Goal: Task Accomplishment & Management: Manage account settings

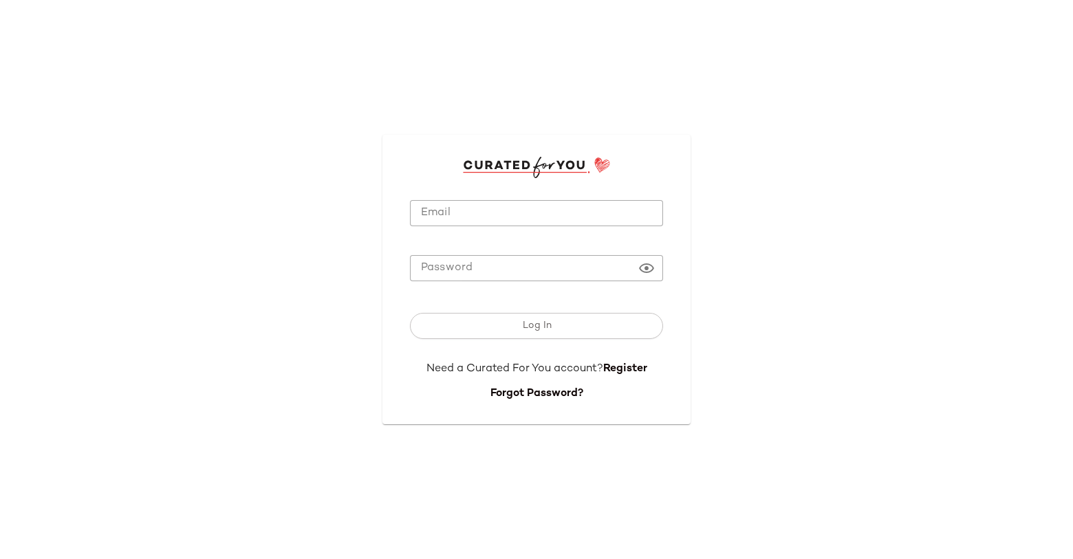
click at [559, 215] on input "Email" at bounding box center [536, 213] width 253 height 27
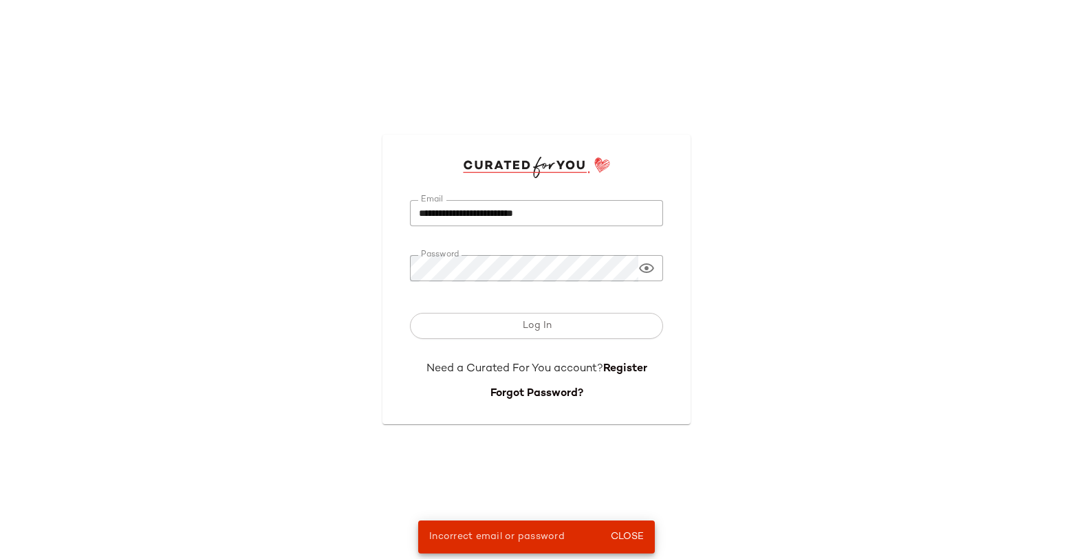
click at [553, 211] on input "**********" at bounding box center [536, 213] width 253 height 27
type input "**********"
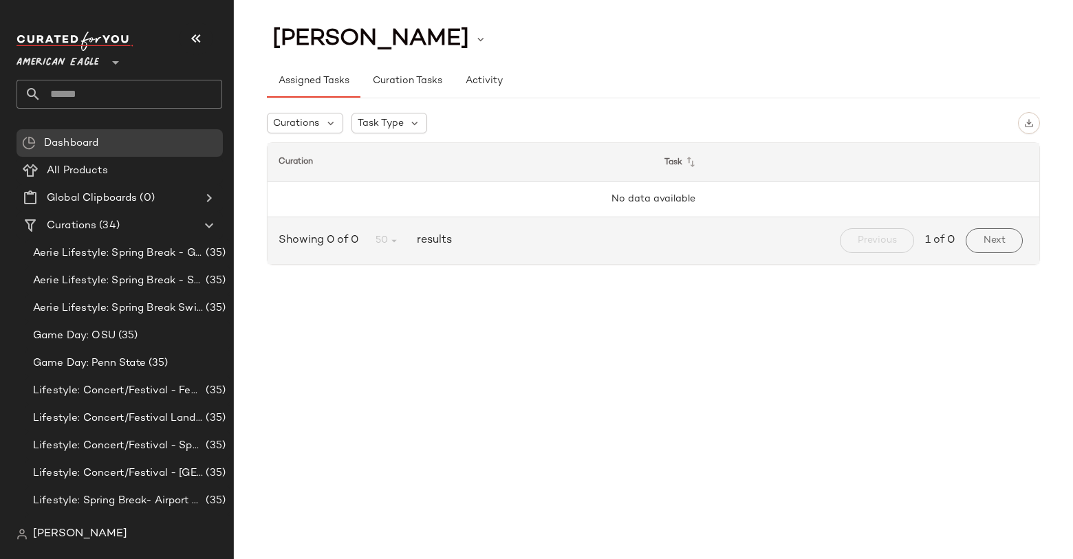
click at [59, 539] on span "[PERSON_NAME]" at bounding box center [80, 534] width 94 height 17
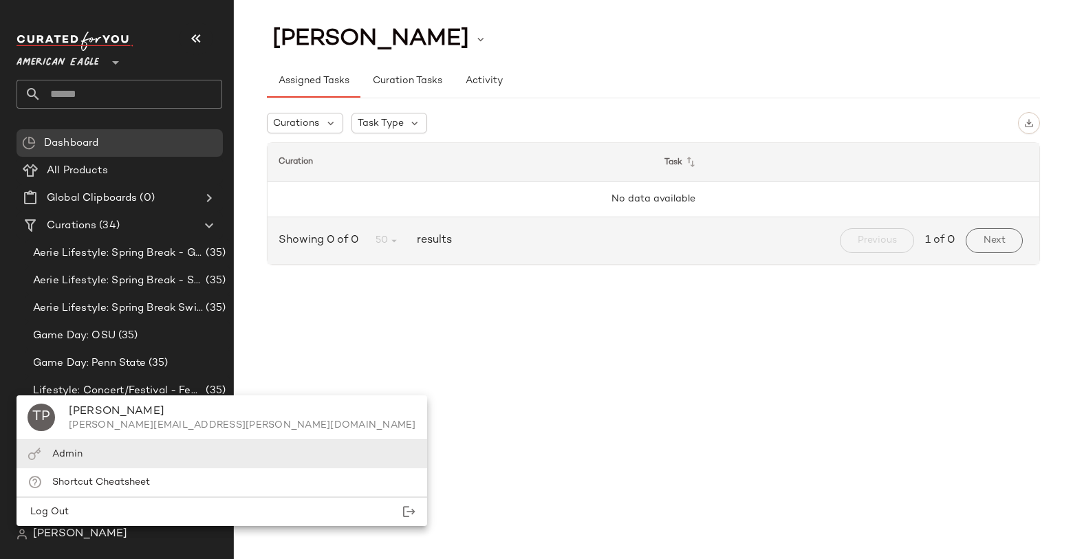
click at [98, 454] on div "Admin" at bounding box center [222, 454] width 411 height 28
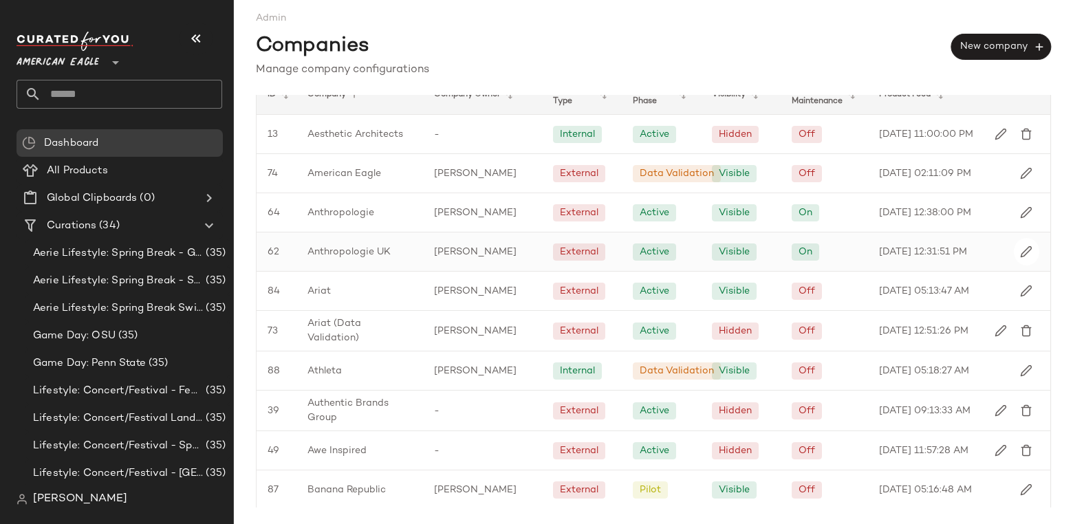
scroll to position [22, 0]
click at [1023, 218] on img "button" at bounding box center [1026, 212] width 12 height 12
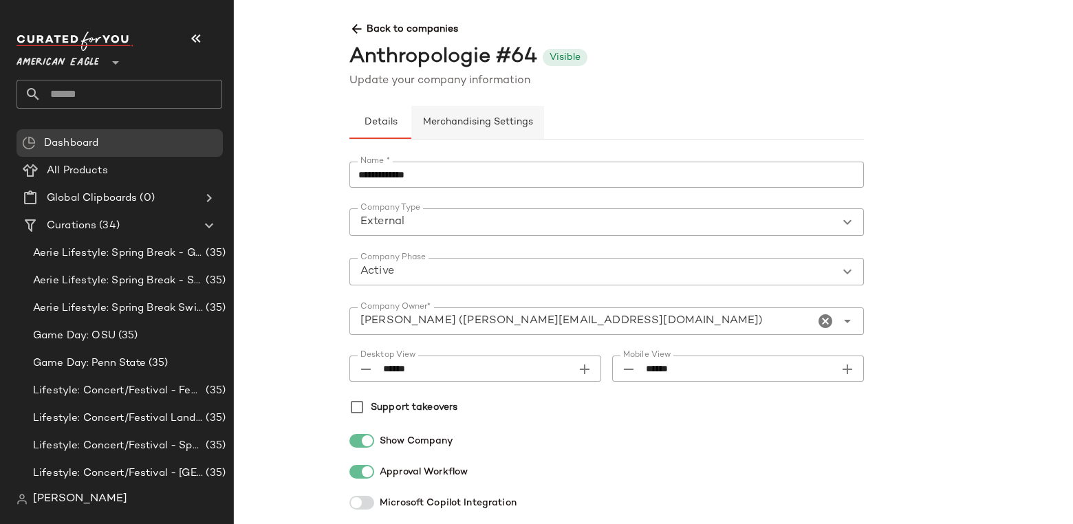
click at [454, 120] on span "Merchandising Settings" at bounding box center [477, 122] width 111 height 11
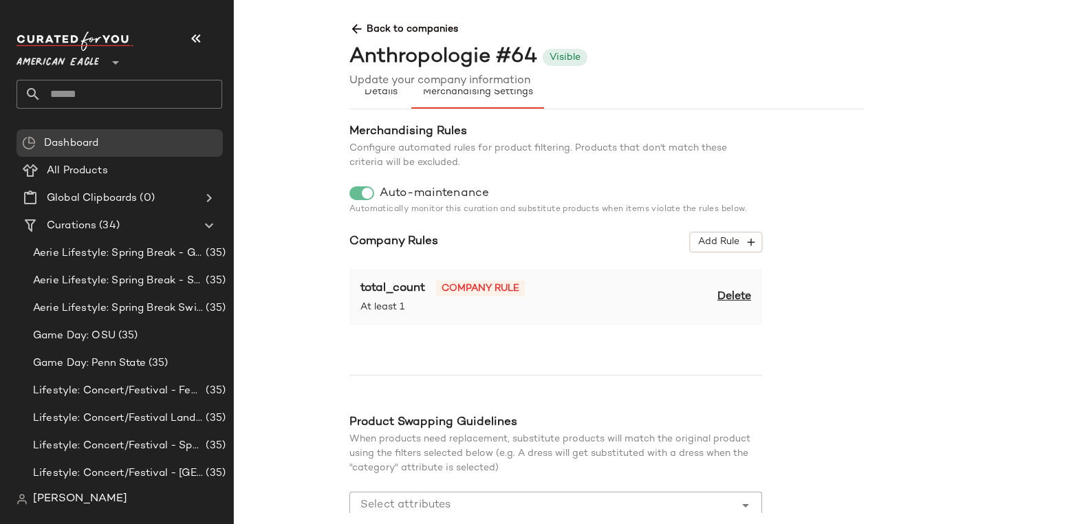
scroll to position [28, 0]
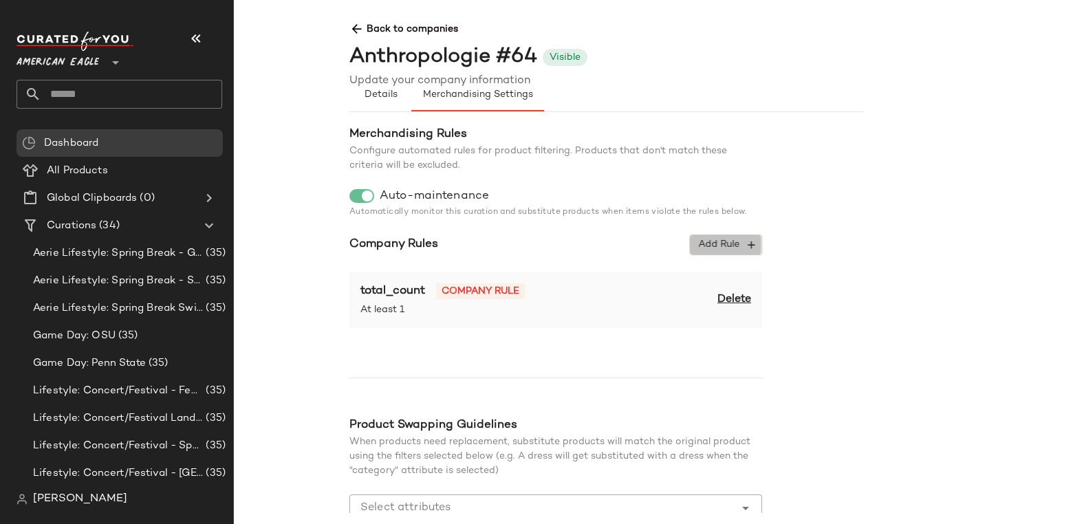
click at [753, 241] on icon "button" at bounding box center [751, 245] width 12 height 12
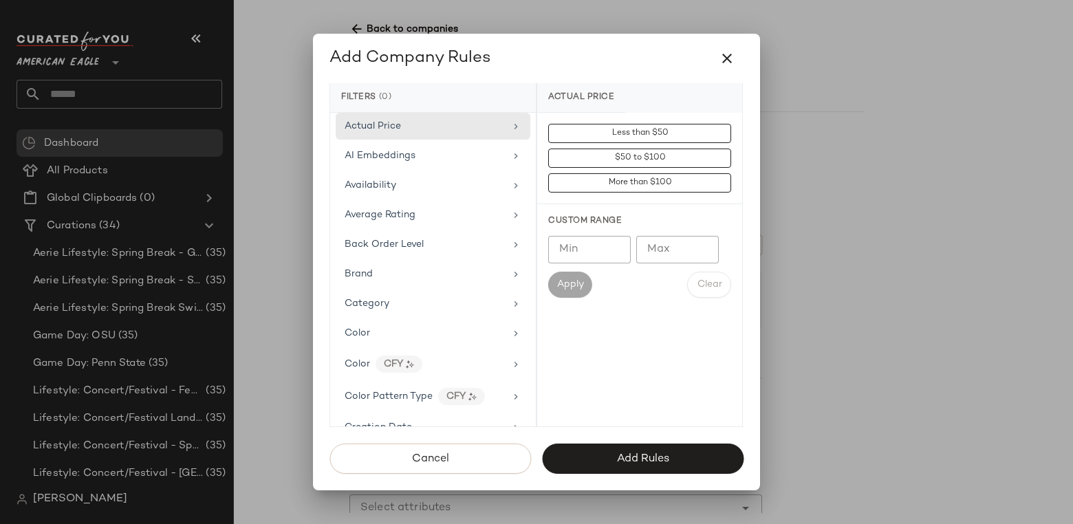
click at [897, 293] on div at bounding box center [536, 262] width 1073 height 524
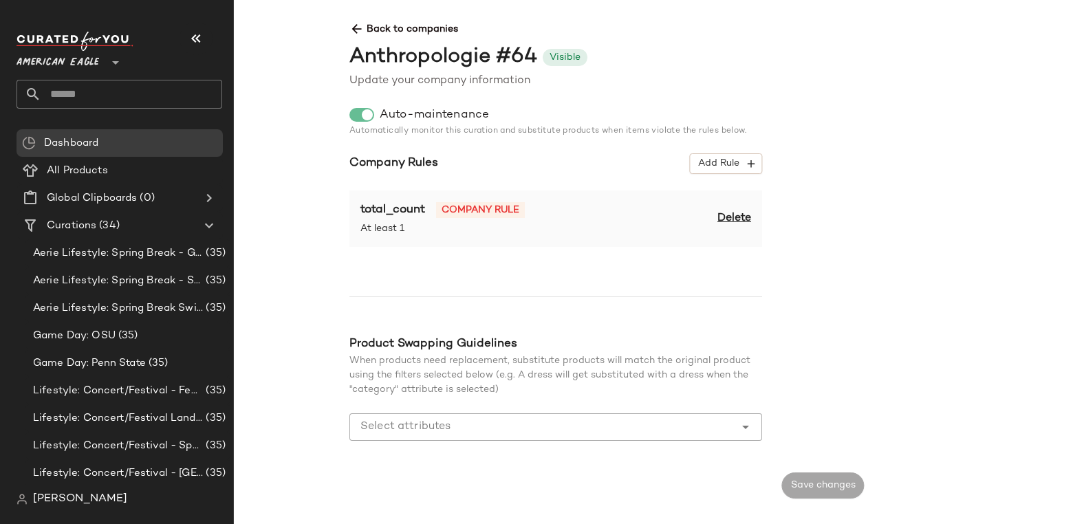
scroll to position [110, 0]
click at [519, 414] on div at bounding box center [542, 426] width 385 height 28
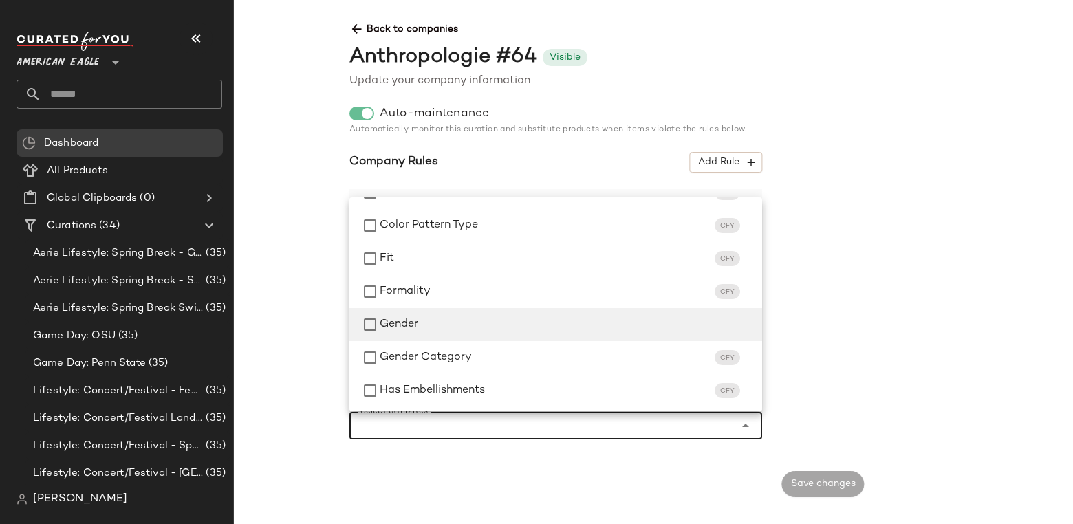
scroll to position [283, 0]
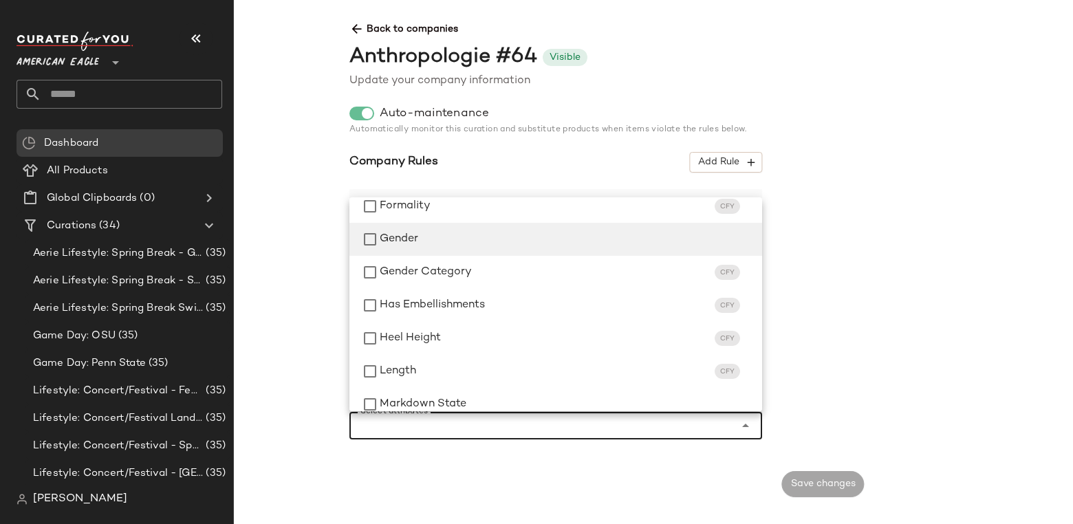
click at [426, 228] on div "Gender" at bounding box center [556, 239] width 413 height 33
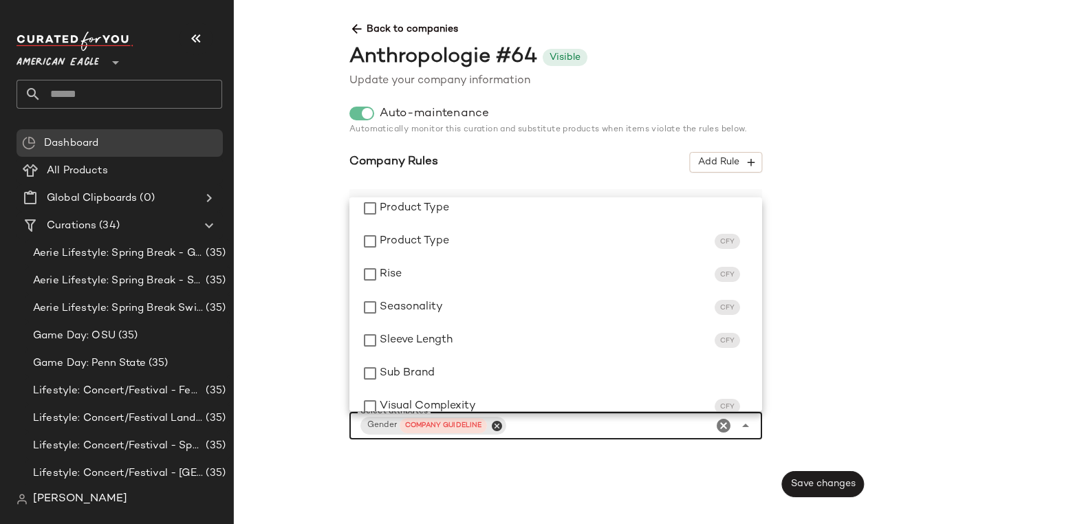
scroll to position [860, 0]
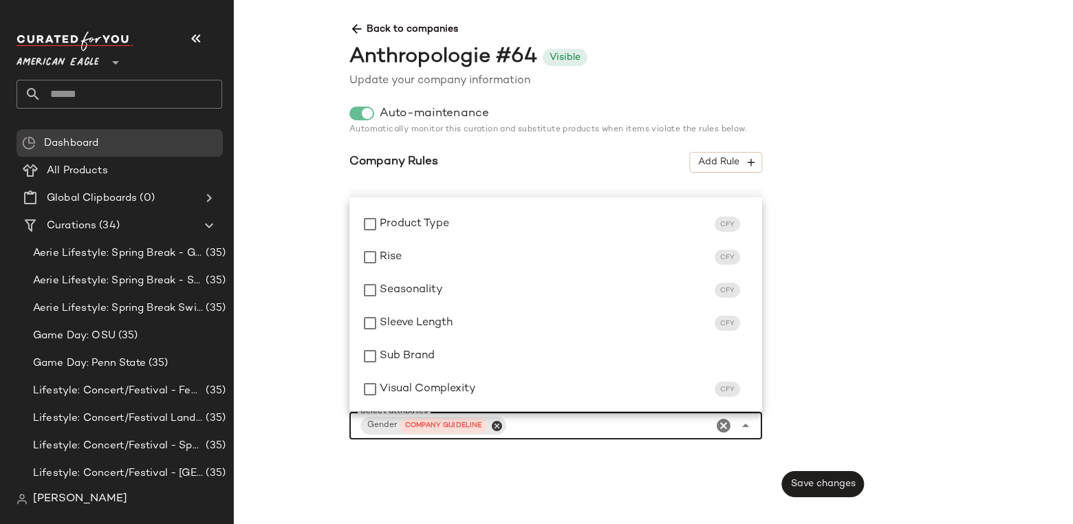
click at [973, 314] on div "Details Merchandising Settings Merchandising Rules Configure automated rules fo…" at bounding box center [864, 301] width 1051 height 424
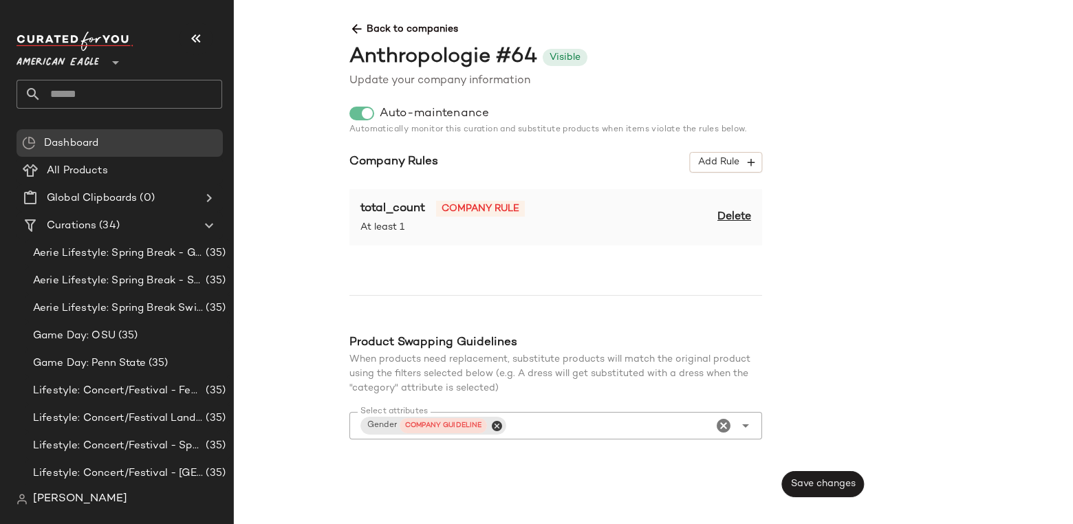
click at [500, 423] on icon "Close" at bounding box center [497, 426] width 12 height 12
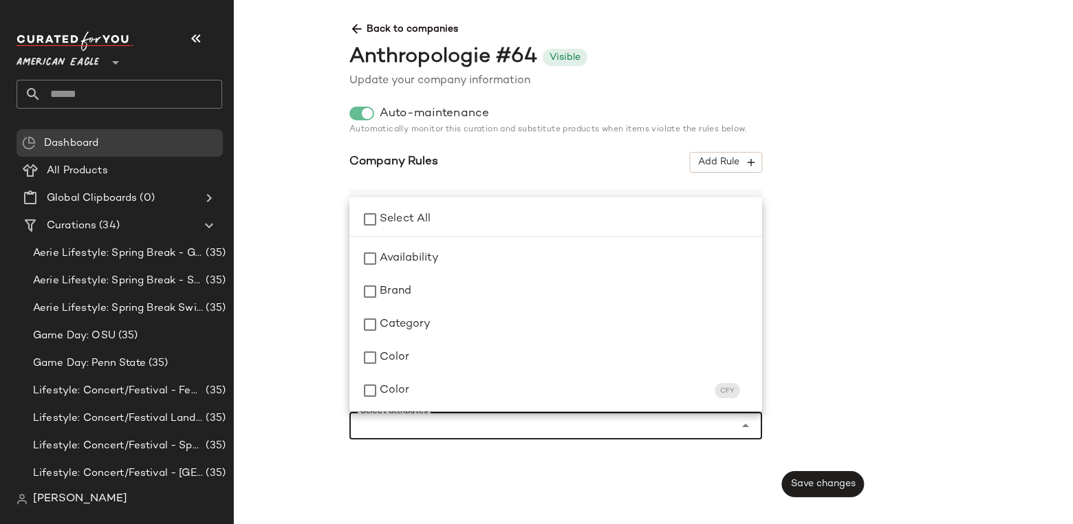
scroll to position [264, 0]
drag, startPoint x: 1021, startPoint y: 319, endPoint x: 1004, endPoint y: 315, distance: 17.5
click at [1020, 319] on div "Details Merchandising Settings Merchandising Rules Configure automated rules fo…" at bounding box center [864, 301] width 1051 height 424
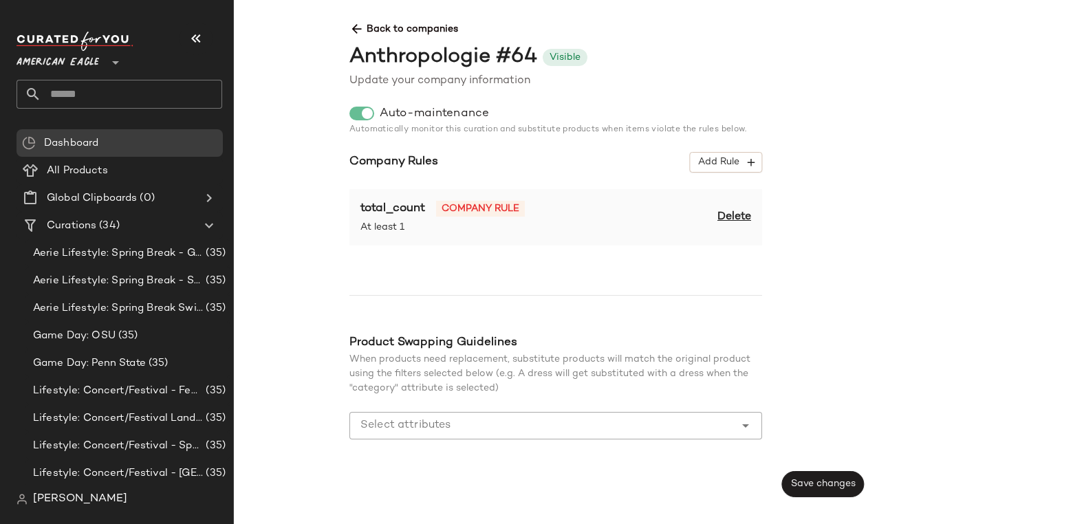
click at [834, 140] on div "Merchandising Rules Configure automated rules for product filtering. Products t…" at bounding box center [607, 248] width 515 height 411
click at [395, 22] on span "Back to companies" at bounding box center [864, 23] width 1029 height 25
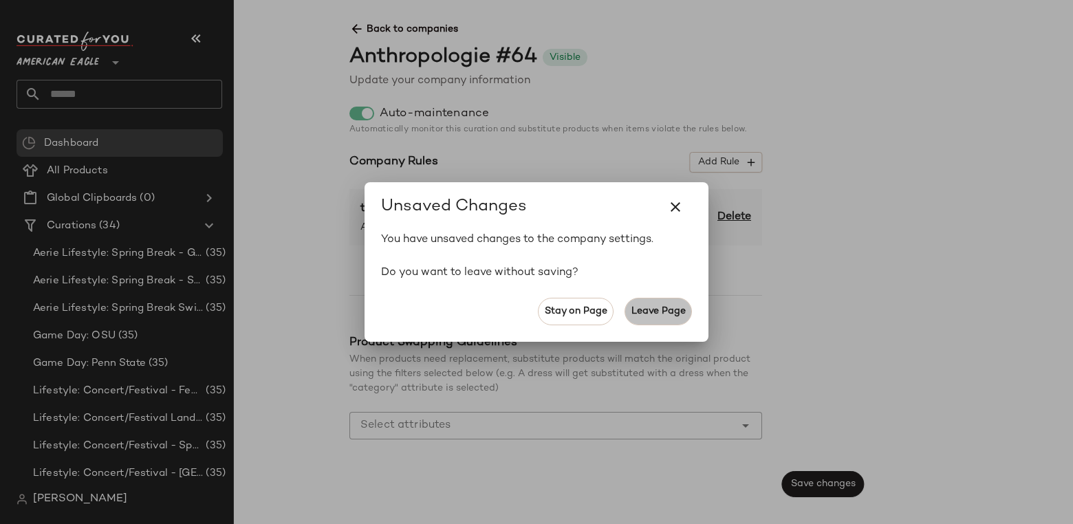
click at [648, 308] on span "Leave Page" at bounding box center [658, 311] width 55 height 11
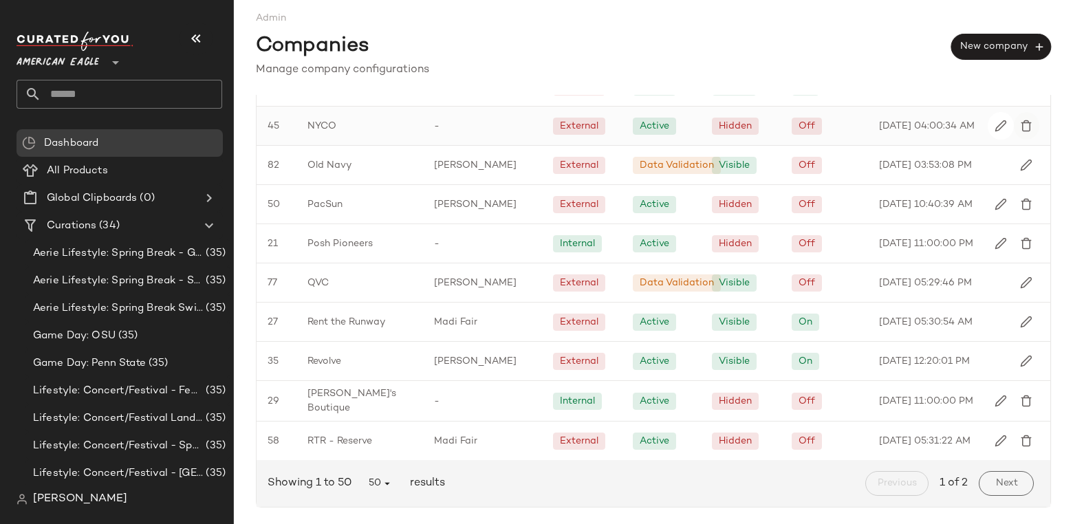
scroll to position [1693, 0]
click at [1020, 356] on img "button" at bounding box center [1026, 361] width 12 height 12
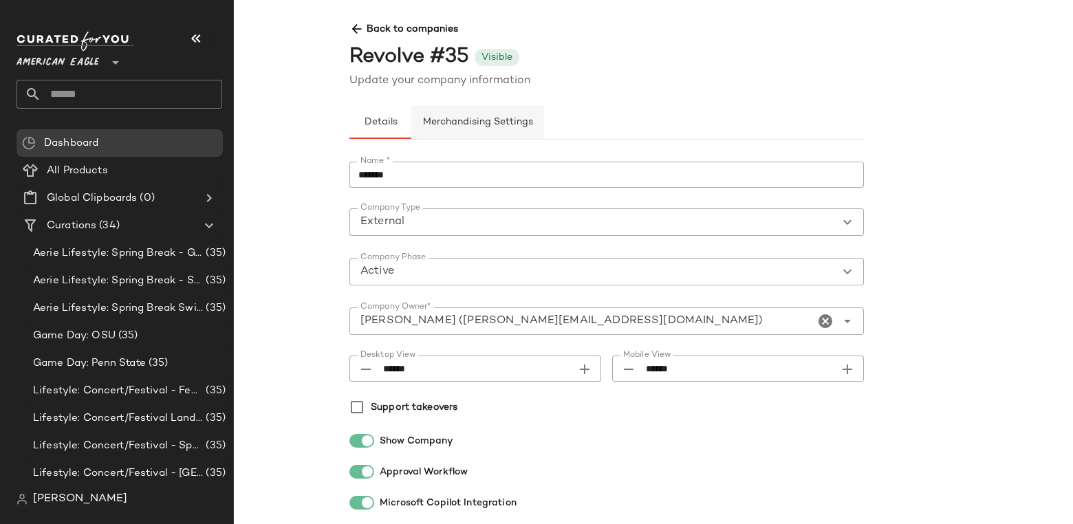
click at [490, 114] on button "Merchandising Settings" at bounding box center [477, 122] width 133 height 33
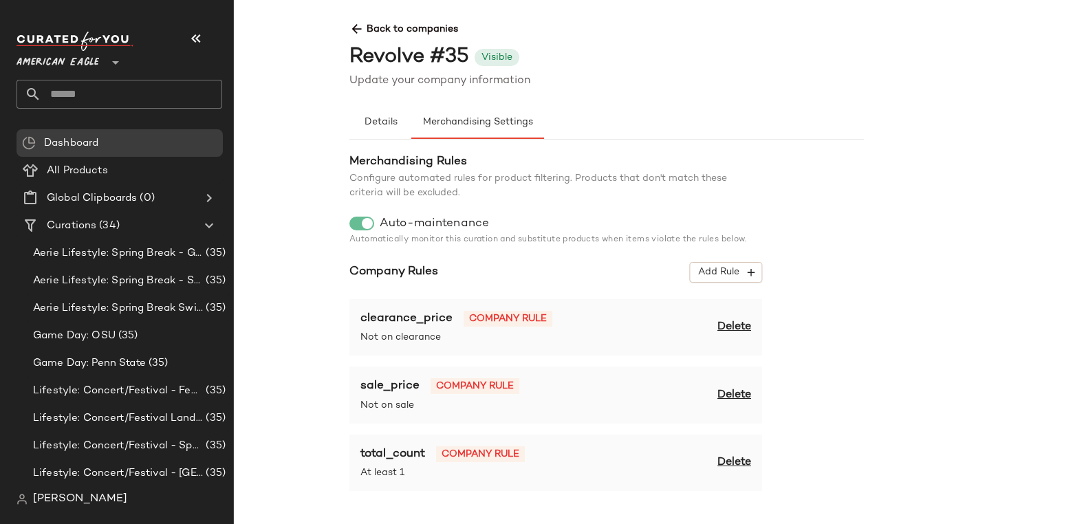
click at [437, 27] on span "Back to companies" at bounding box center [864, 23] width 1029 height 25
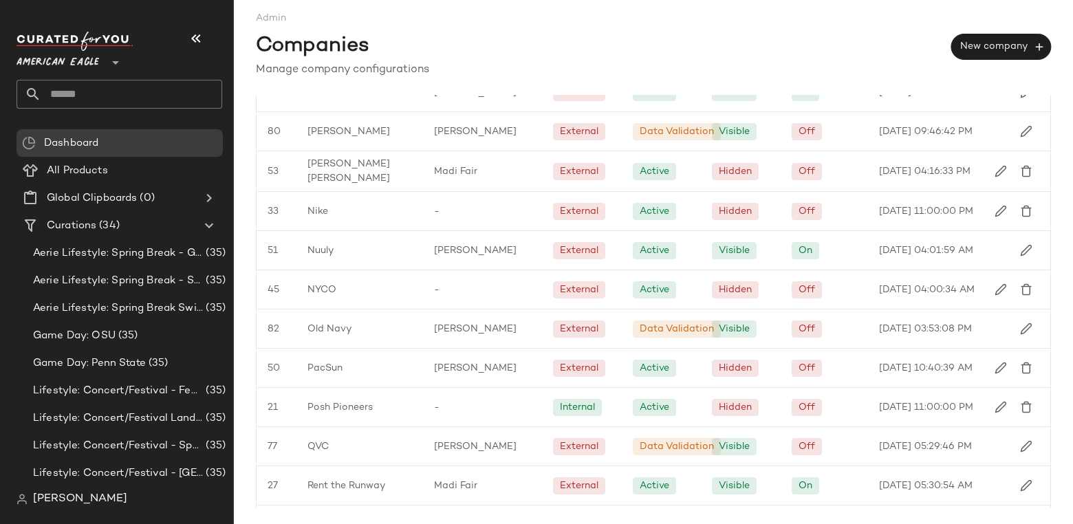
scroll to position [1693, 0]
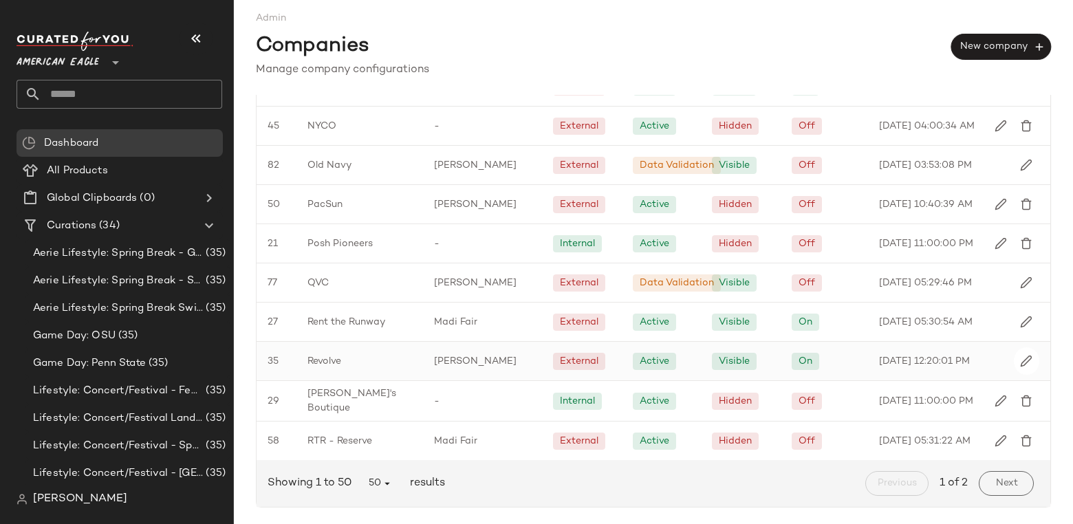
click at [371, 365] on div "Revolve" at bounding box center [360, 361] width 127 height 39
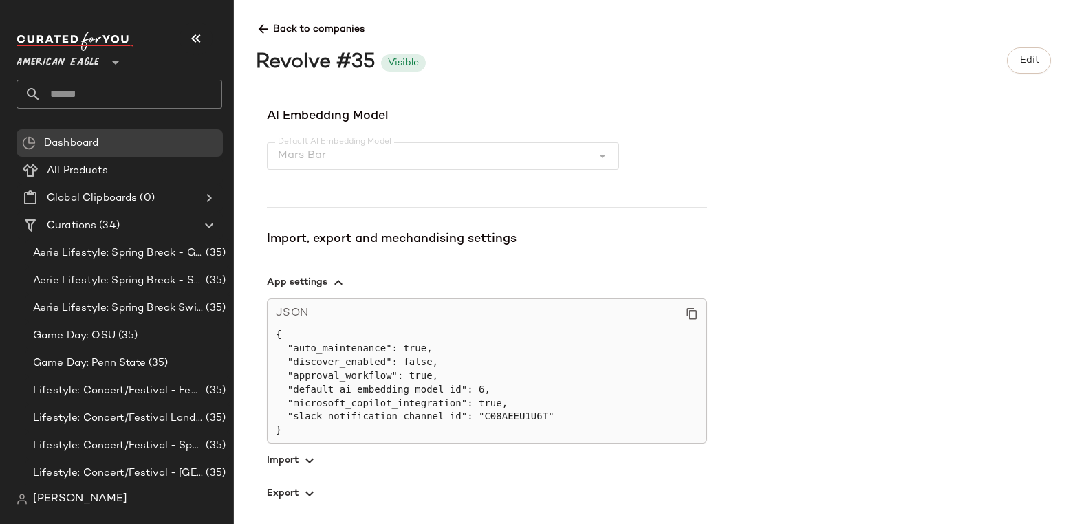
scroll to position [495, 0]
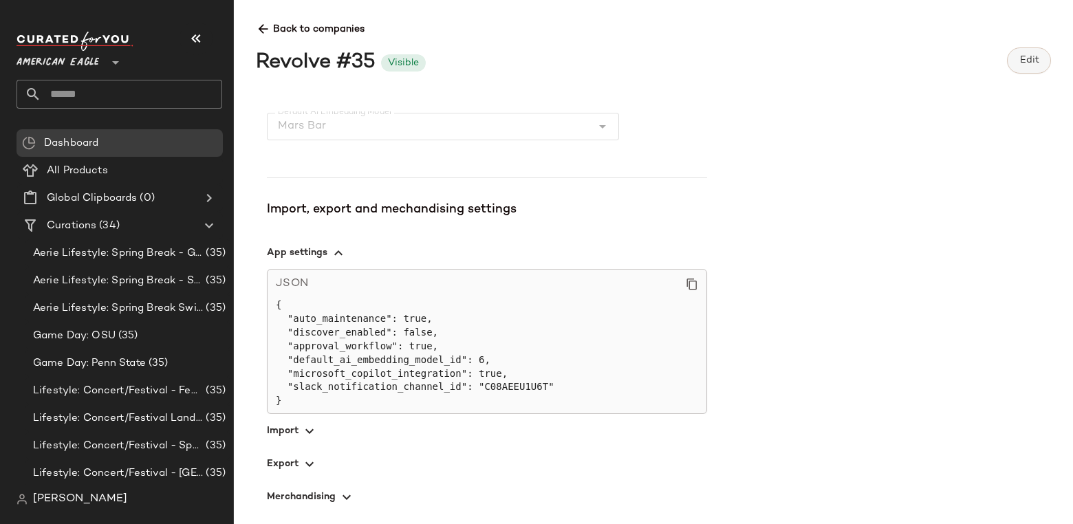
click at [1020, 58] on span "Edit" at bounding box center [1029, 60] width 20 height 11
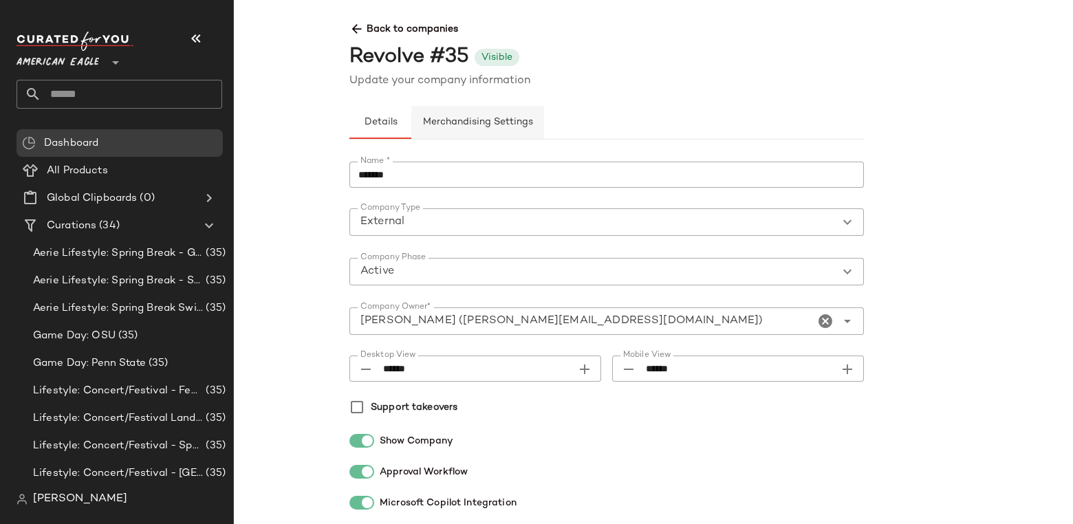
click at [467, 117] on span "Merchandising Settings" at bounding box center [477, 122] width 111 height 11
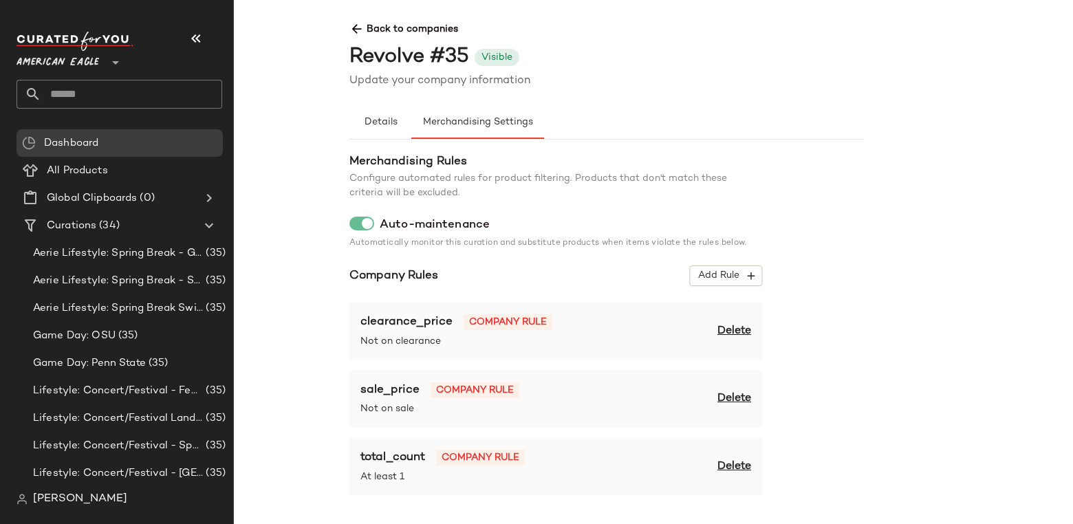
click at [88, 76] on div "American Eagle **" at bounding box center [120, 70] width 206 height 77
click at [94, 67] on span "American Eagle" at bounding box center [58, 59] width 83 height 25
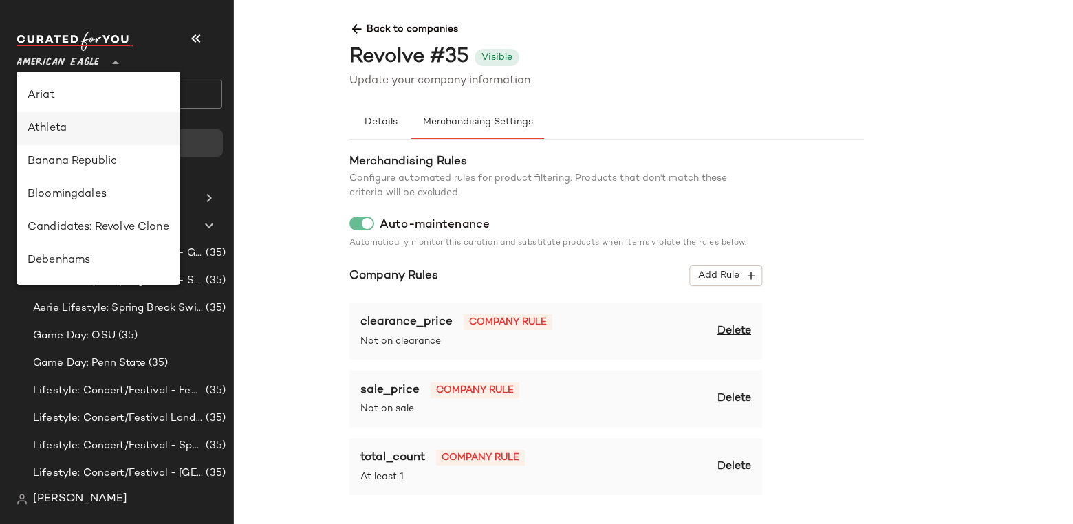
scroll to position [103, 0]
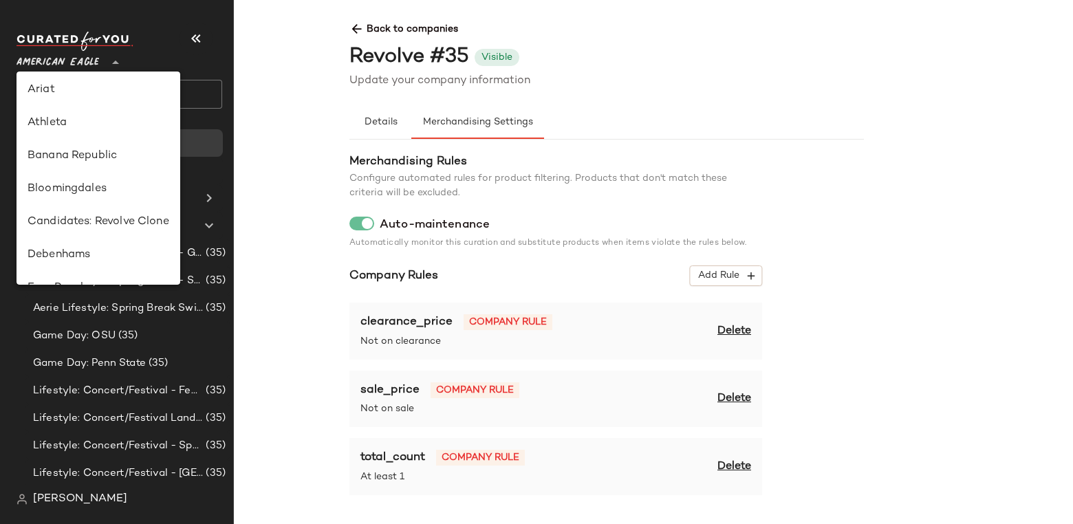
drag, startPoint x: 795, startPoint y: 191, endPoint x: 779, endPoint y: 190, distance: 16.6
click at [795, 191] on div "Merchandising Rules Configure automated rules for product filtering. Products t…" at bounding box center [607, 428] width 515 height 550
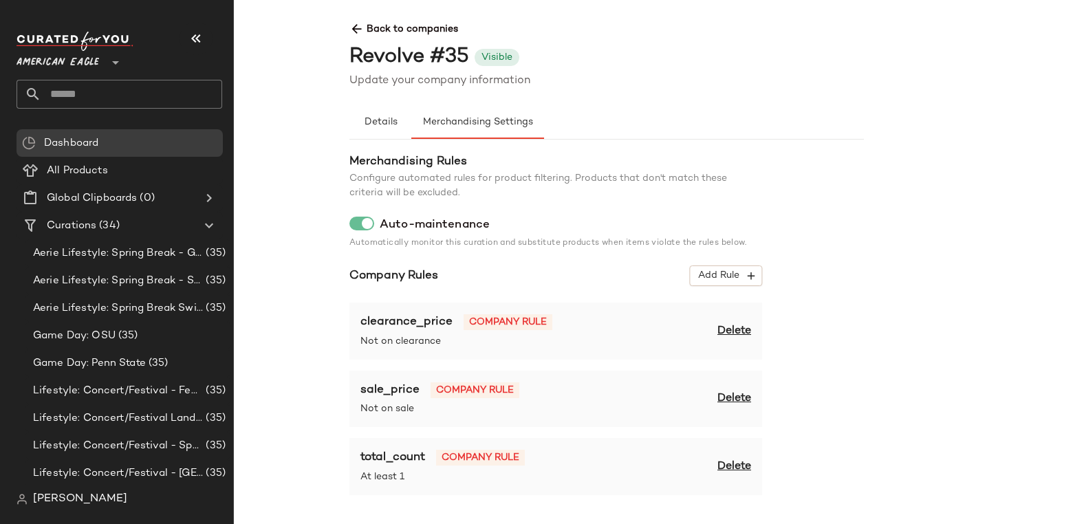
click at [57, 505] on span "[PERSON_NAME]" at bounding box center [80, 499] width 94 height 17
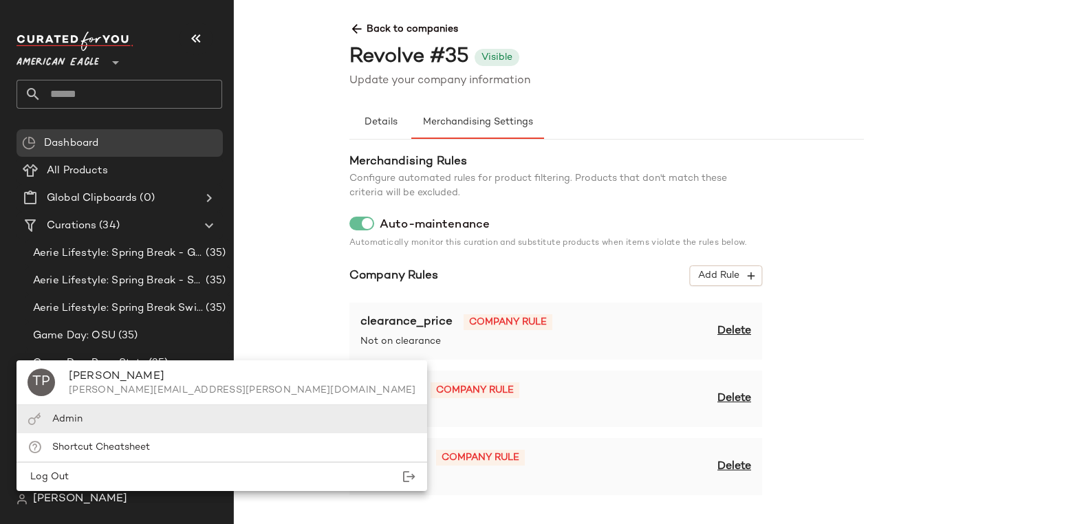
click at [92, 419] on div "Admin" at bounding box center [222, 419] width 411 height 28
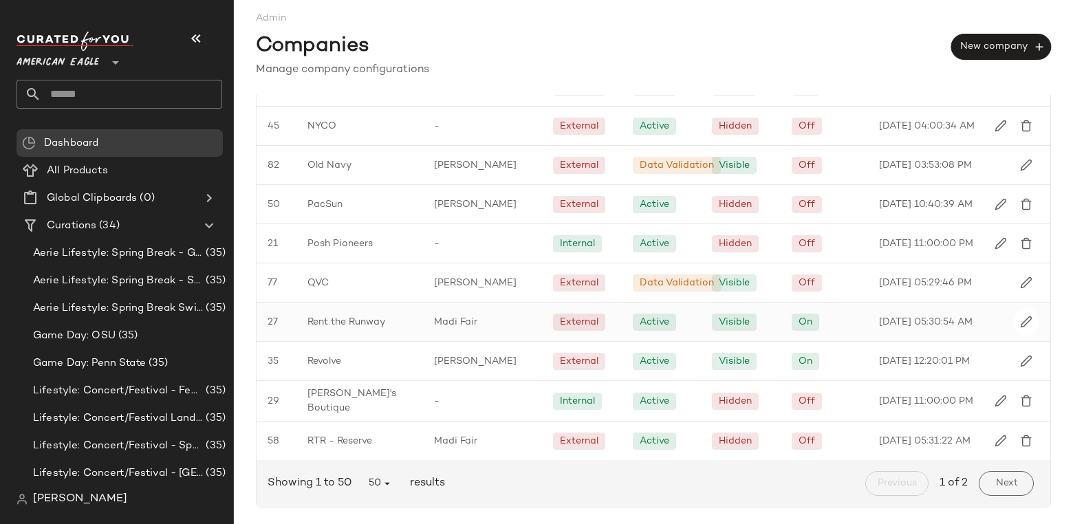
scroll to position [1693, 0]
click at [1024, 357] on img "button" at bounding box center [1026, 361] width 12 height 12
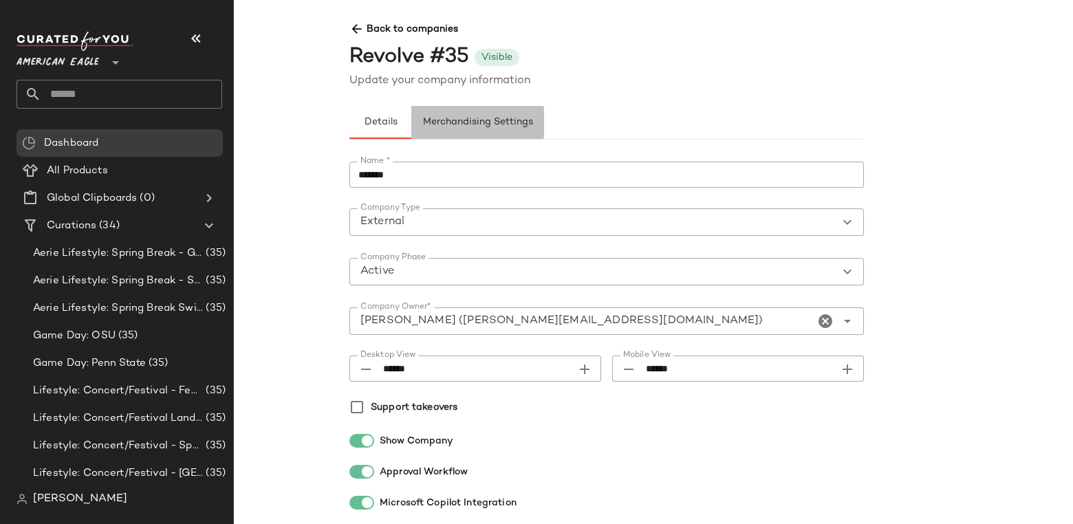
click at [514, 113] on button "Merchandising Settings" at bounding box center [477, 122] width 133 height 33
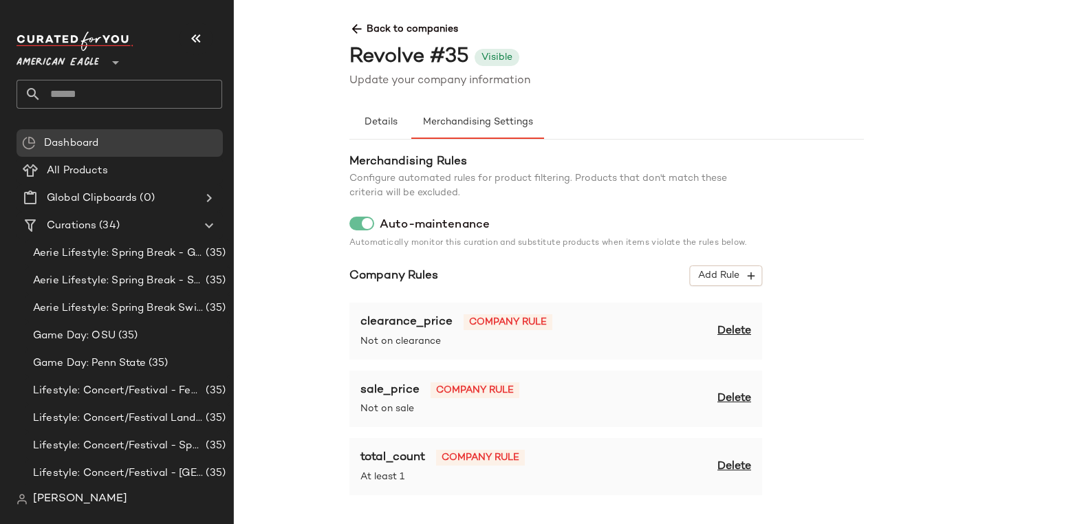
click at [58, 64] on span "American Eagle" at bounding box center [58, 59] width 83 height 25
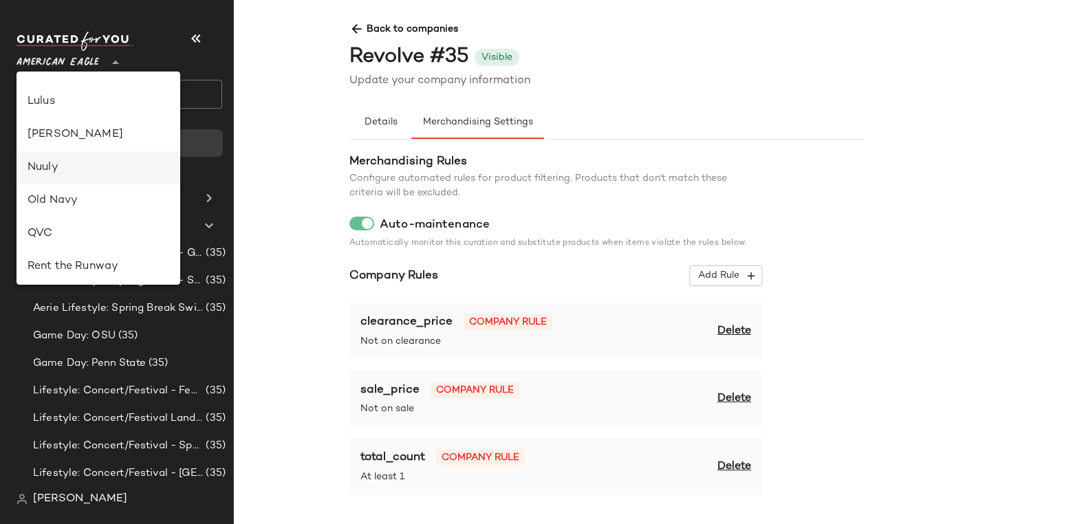
scroll to position [630, 0]
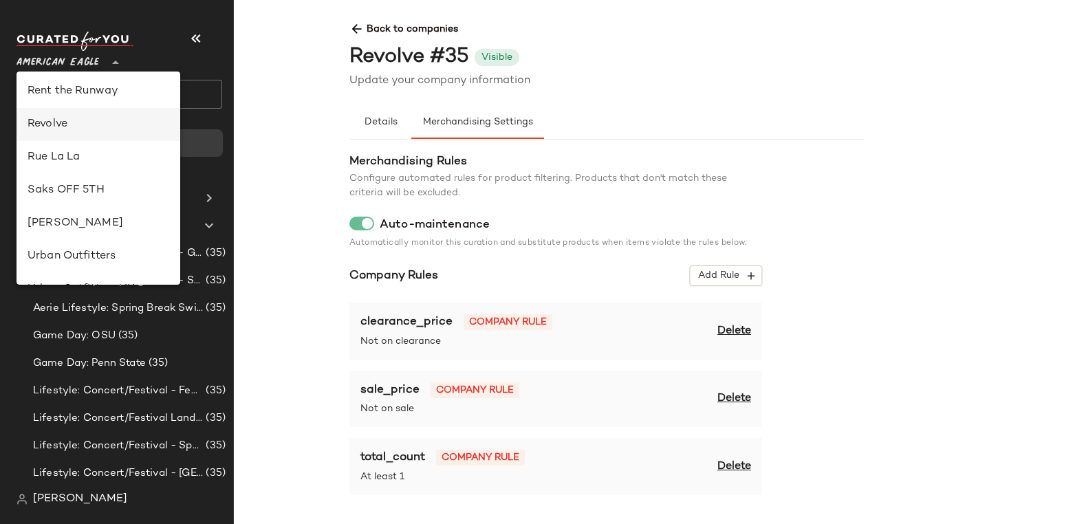
click at [74, 116] on div "Revolve" at bounding box center [99, 124] width 142 height 17
type input "**"
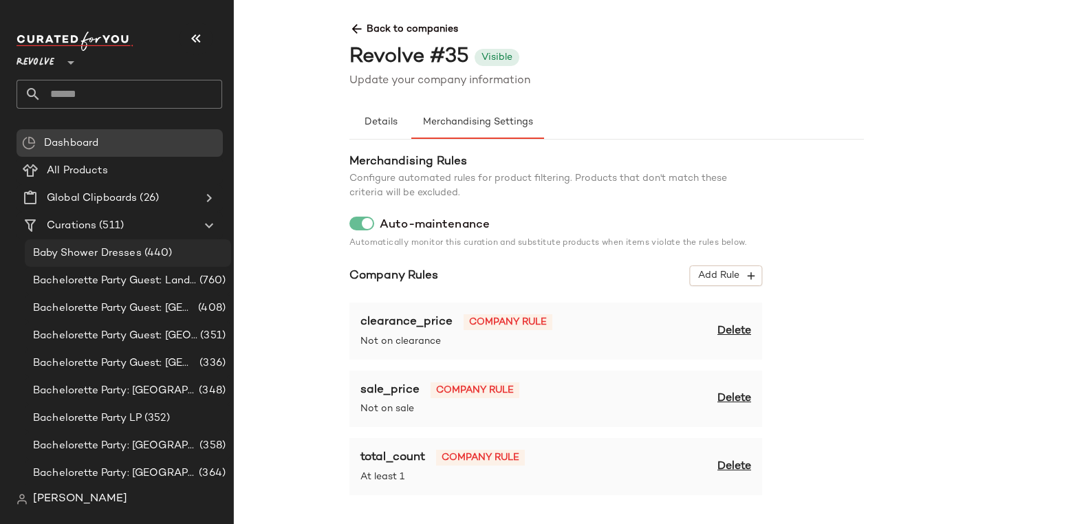
click at [155, 266] on div "Baby Shower Dresses (440)" at bounding box center [128, 253] width 206 height 28
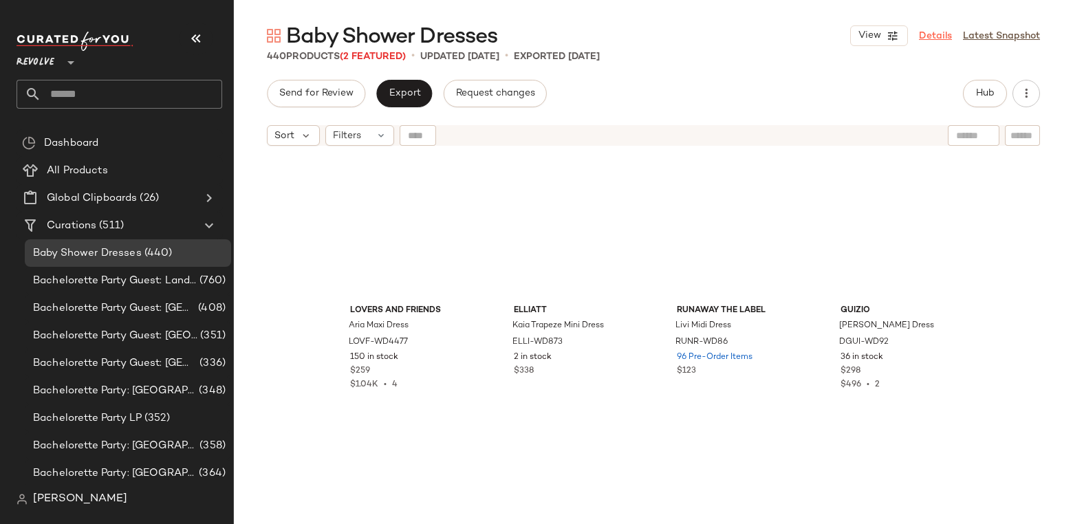
click at [935, 35] on link "Details" at bounding box center [935, 36] width 33 height 14
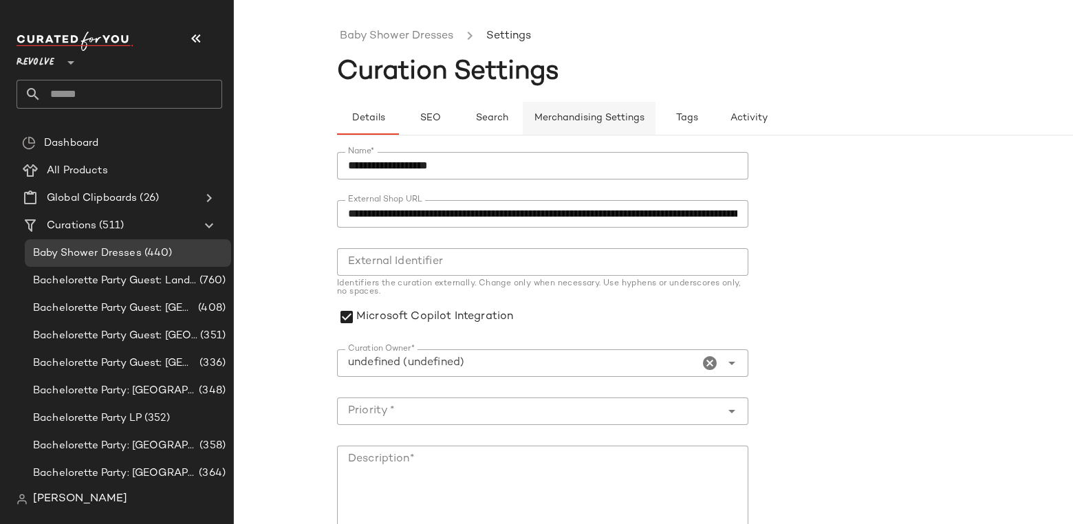
click at [585, 115] on span "Merchandising Settings" at bounding box center [589, 118] width 111 height 11
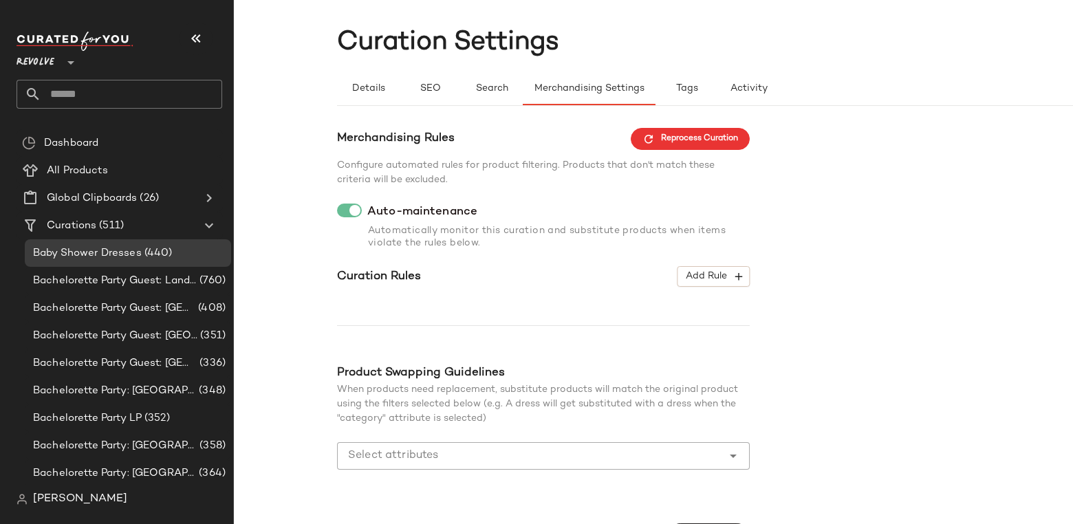
scroll to position [63, 0]
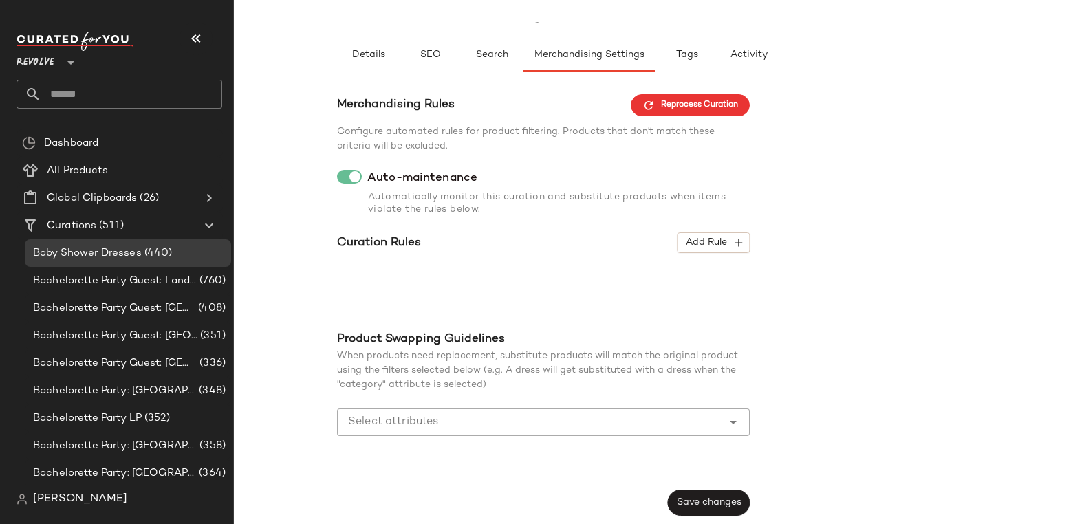
click at [524, 420] on input "Select attributes" at bounding box center [533, 422] width 370 height 17
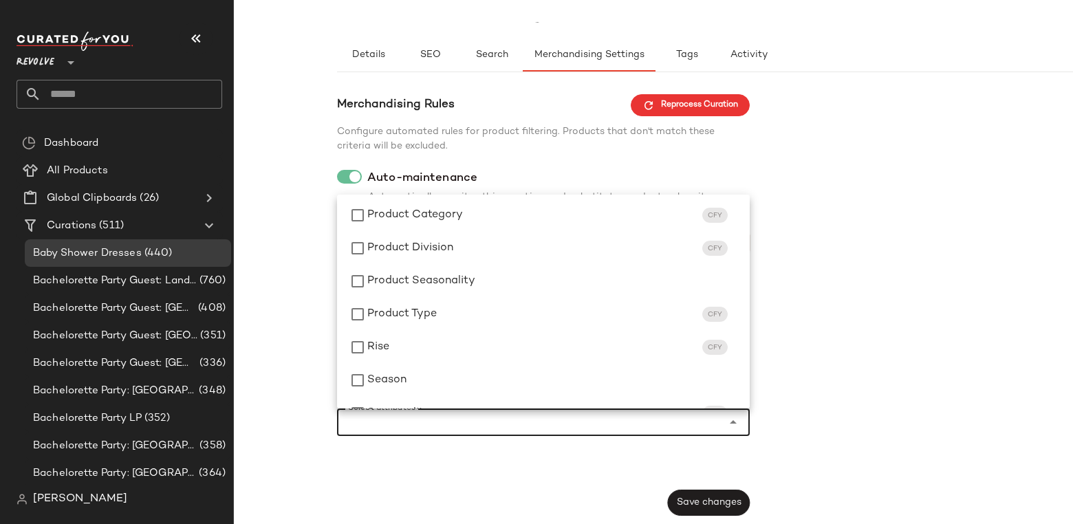
scroll to position [987, 0]
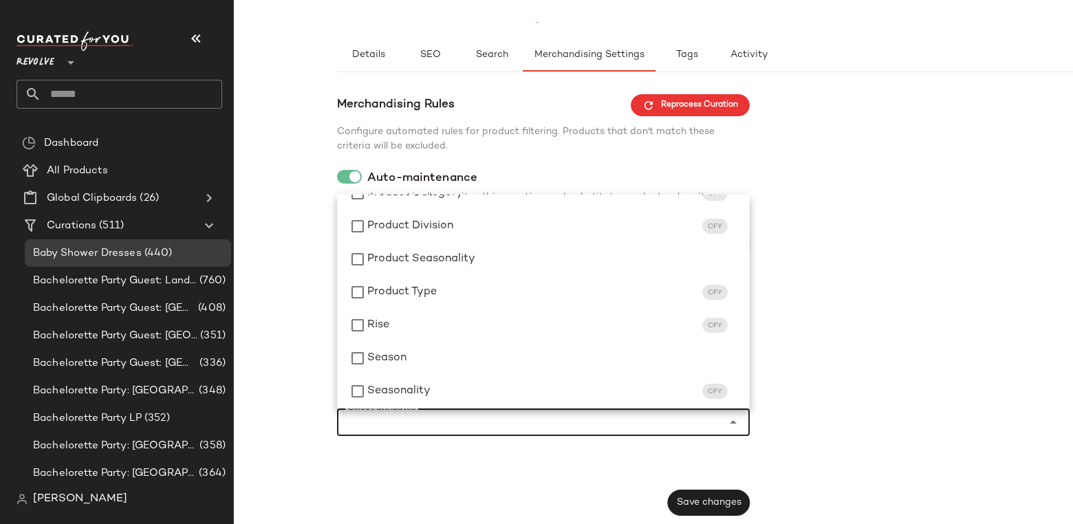
click at [890, 272] on div "Merchandising Rules Reprocess Curation Configure automated rules for product fi…" at bounding box center [756, 305] width 839 height 422
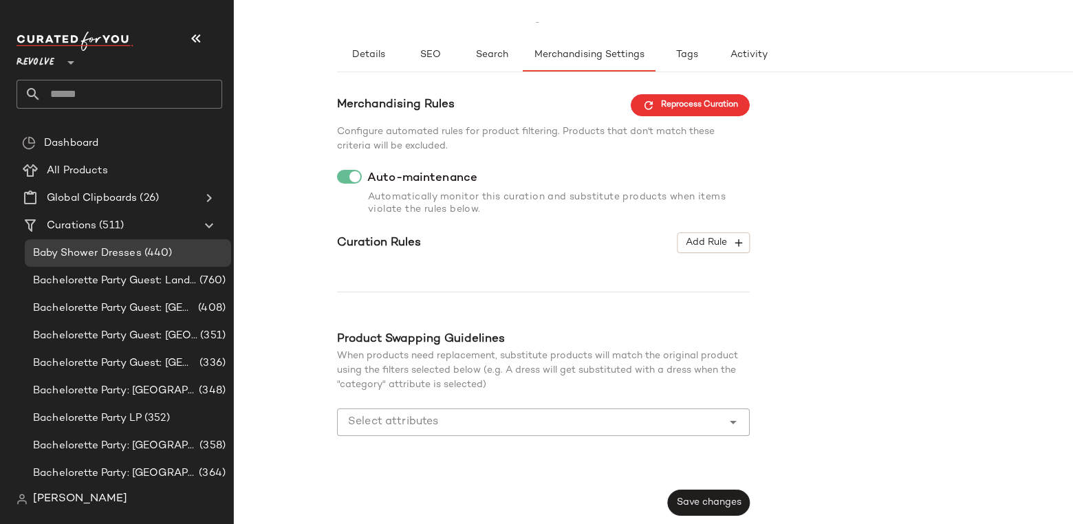
click at [79, 506] on span "[PERSON_NAME]" at bounding box center [80, 499] width 94 height 17
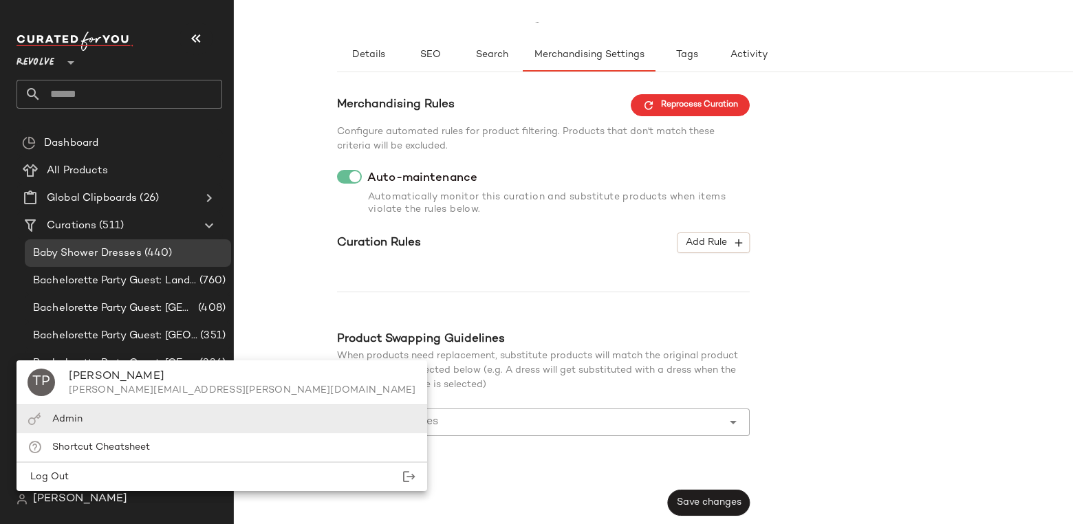
click at [89, 422] on div "Admin" at bounding box center [222, 419] width 411 height 28
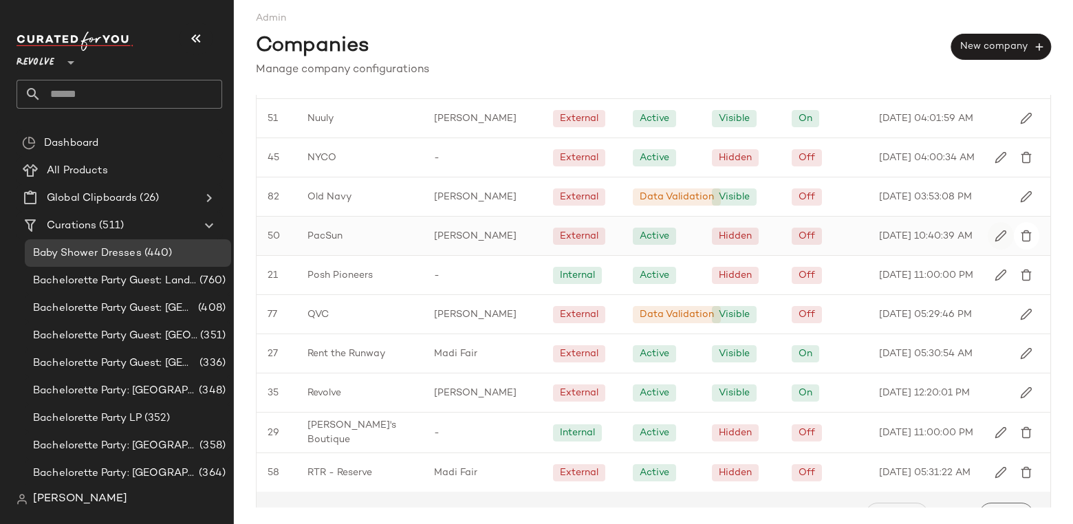
scroll to position [1693, 0]
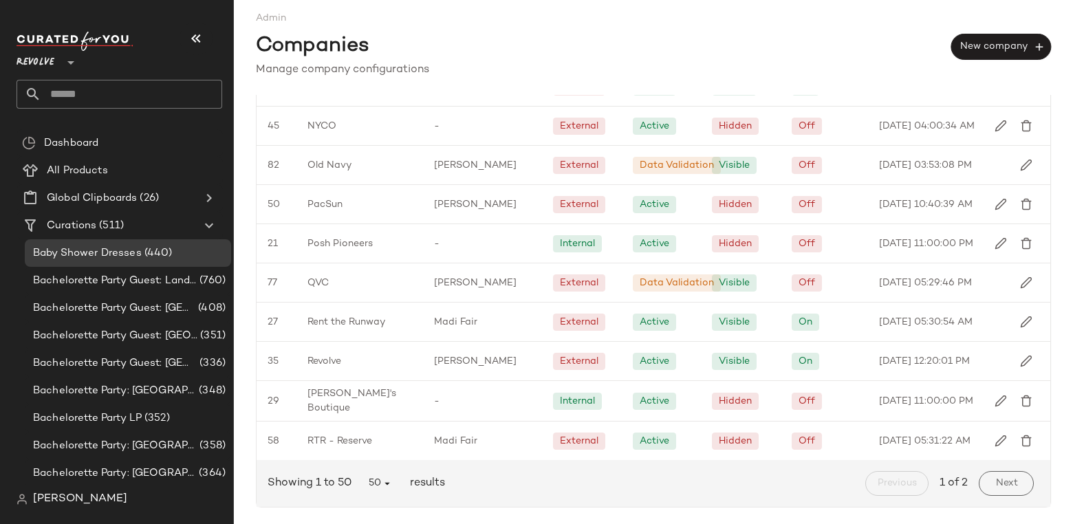
click at [83, 491] on span "[PERSON_NAME]" at bounding box center [80, 499] width 94 height 17
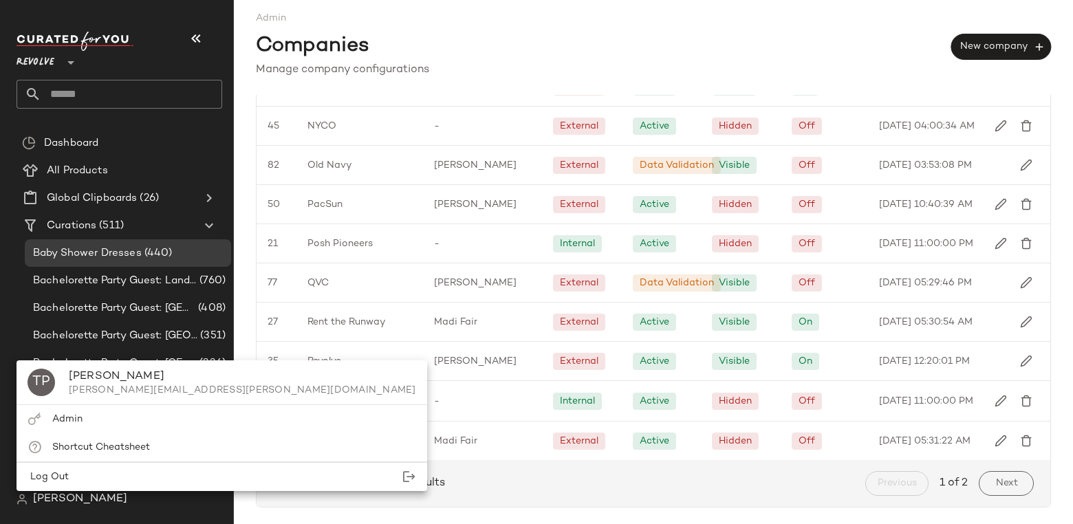
click at [601, 38] on div "Companies New company" at bounding box center [653, 43] width 795 height 36
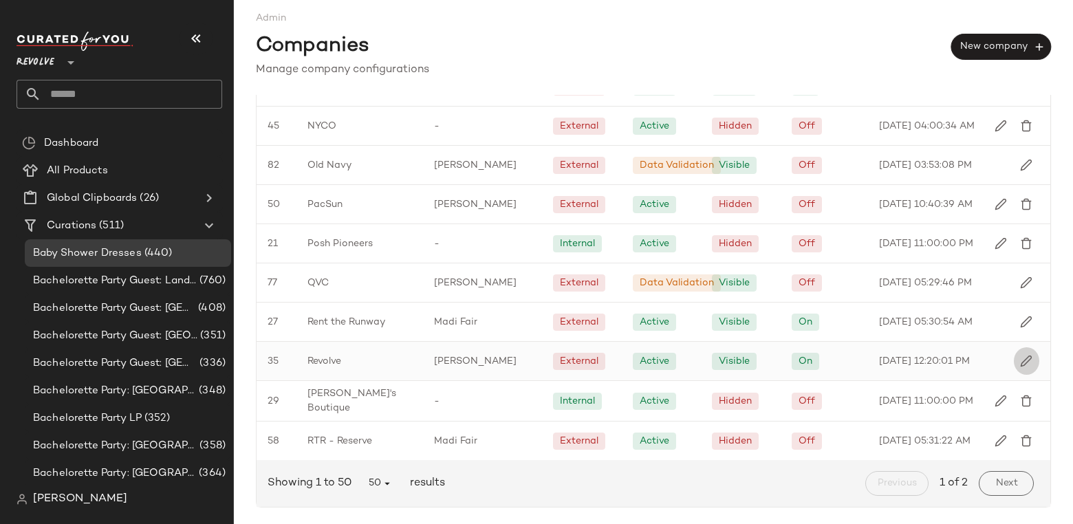
click at [1022, 362] on img "button" at bounding box center [1026, 361] width 12 height 12
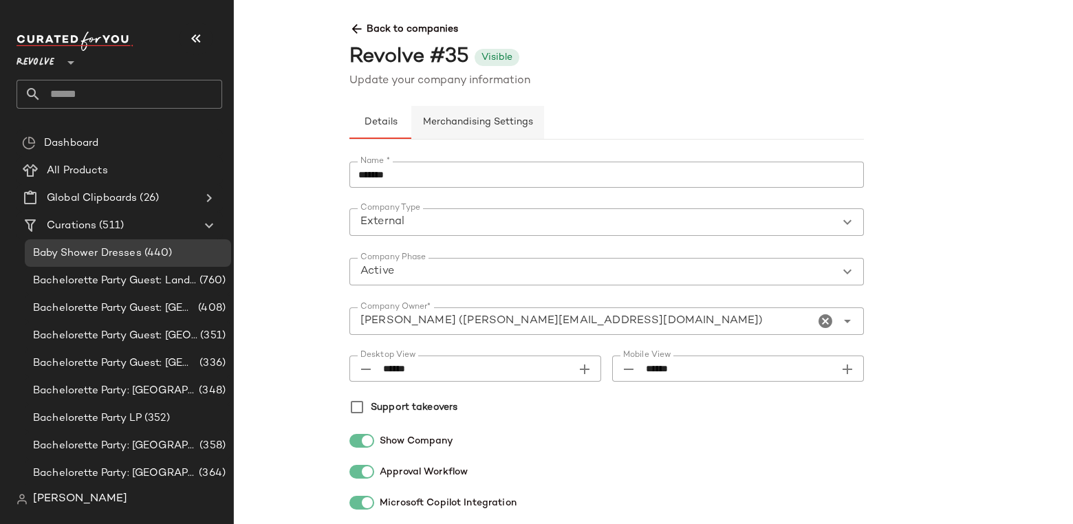
drag, startPoint x: 487, startPoint y: 122, endPoint x: 479, endPoint y: 120, distance: 8.4
click at [481, 121] on span "Merchandising Settings" at bounding box center [477, 122] width 111 height 11
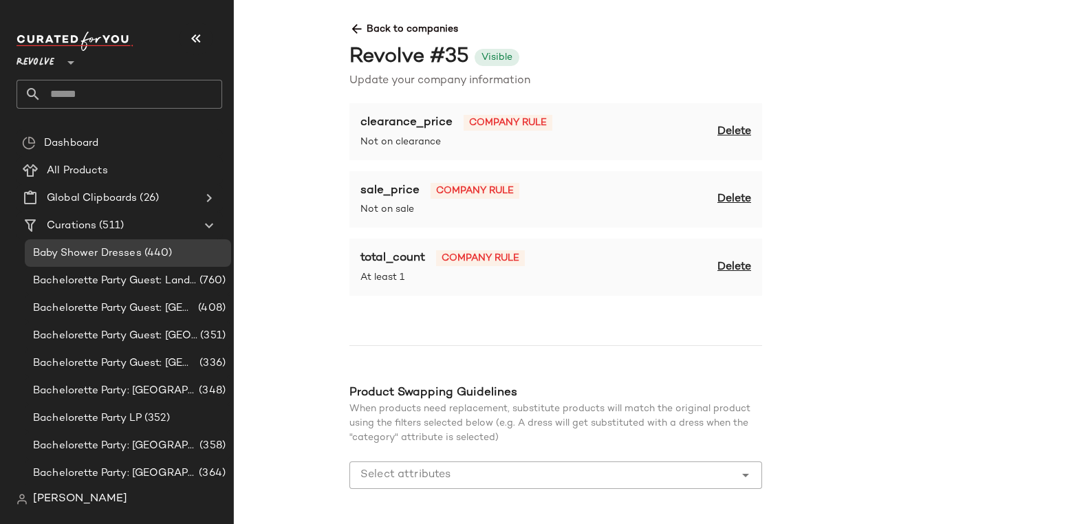
scroll to position [250, 0]
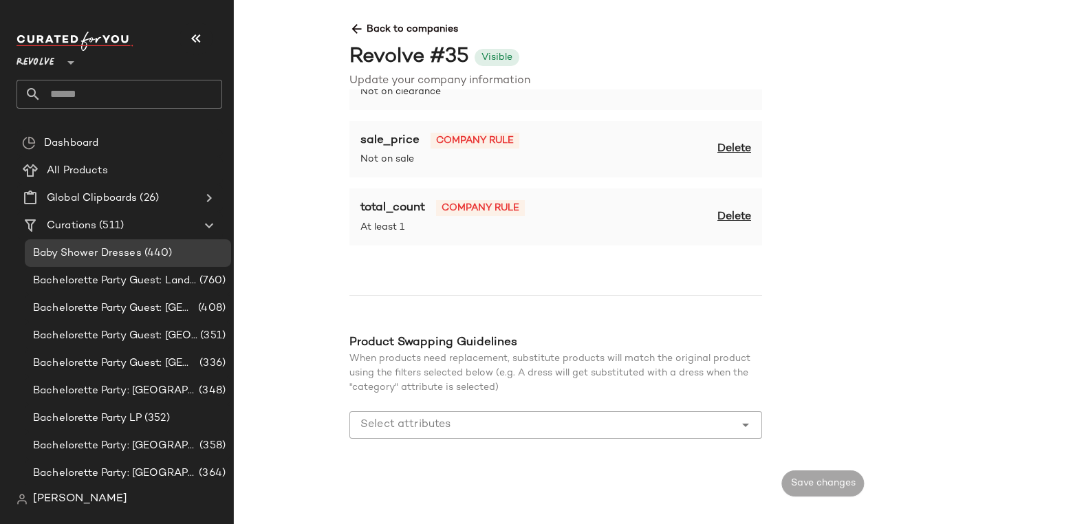
click at [535, 426] on input "Select attributes" at bounding box center [546, 425] width 370 height 17
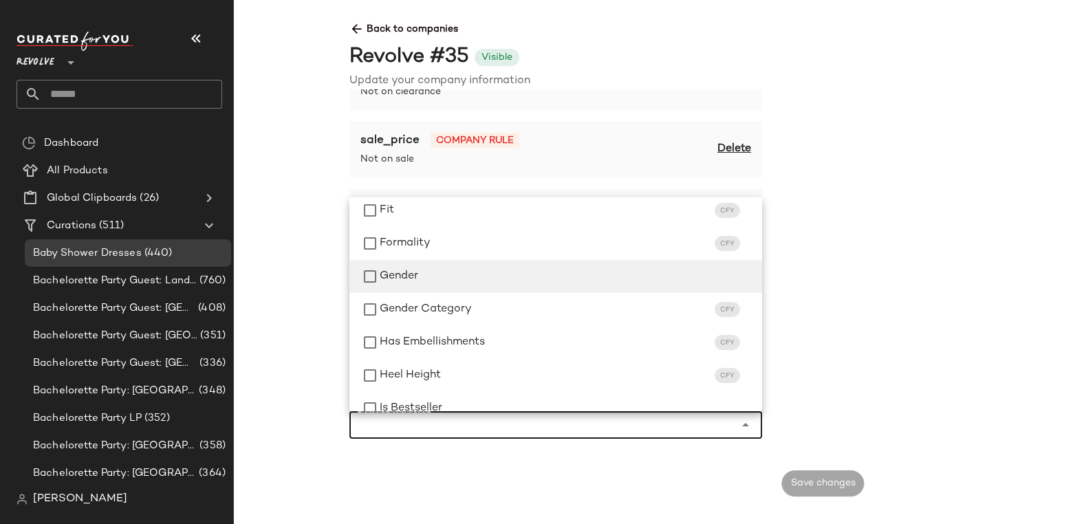
scroll to position [511, 0]
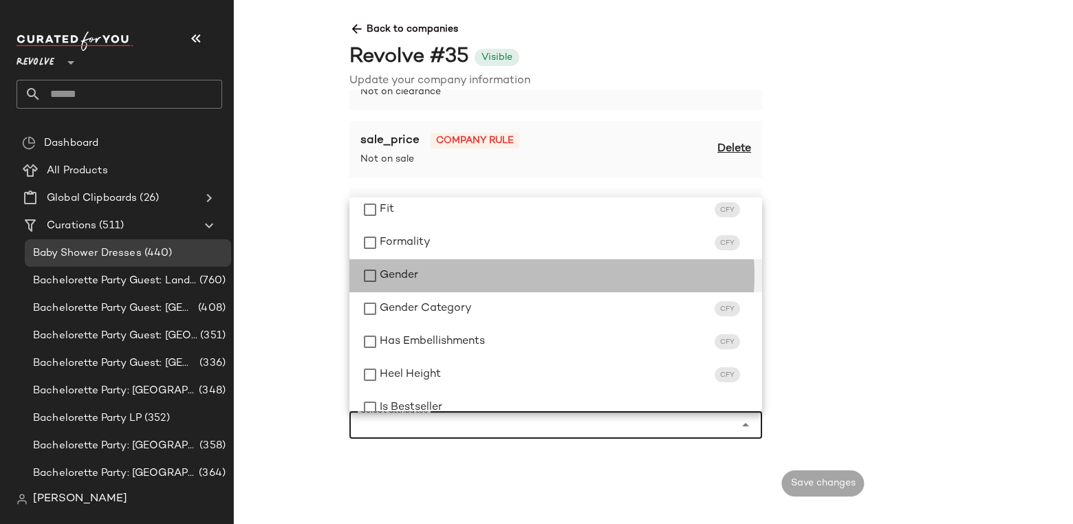
click at [419, 271] on div "Gender" at bounding box center [566, 276] width 372 height 17
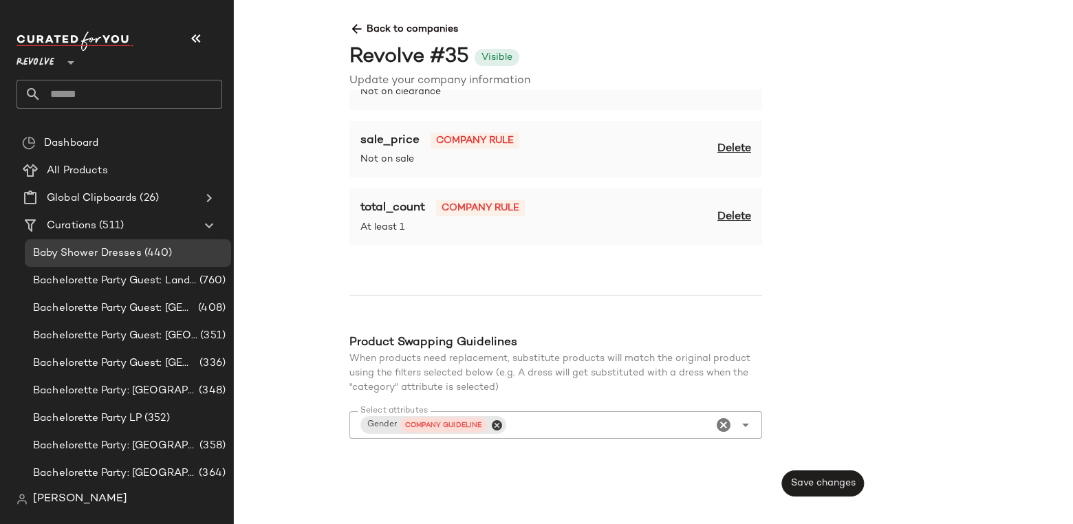
click at [860, 318] on div "Details Merchandising Settings Merchandising Rules Configure automated rules fo…" at bounding box center [864, 301] width 1051 height 424
click at [819, 480] on span "Save changes" at bounding box center [823, 483] width 65 height 11
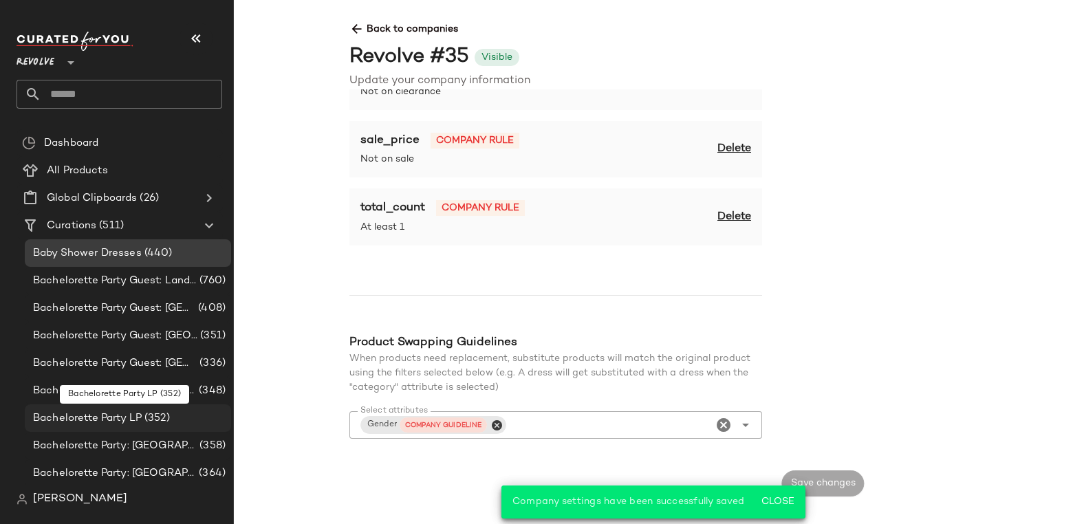
click at [163, 414] on span "(352)" at bounding box center [156, 419] width 28 height 16
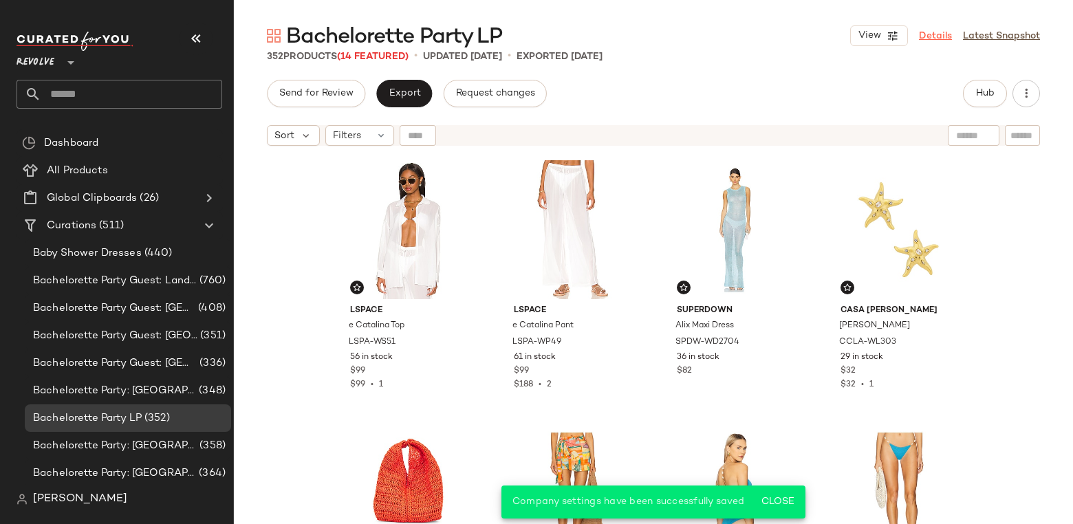
click at [945, 29] on link "Details" at bounding box center [935, 36] width 33 height 14
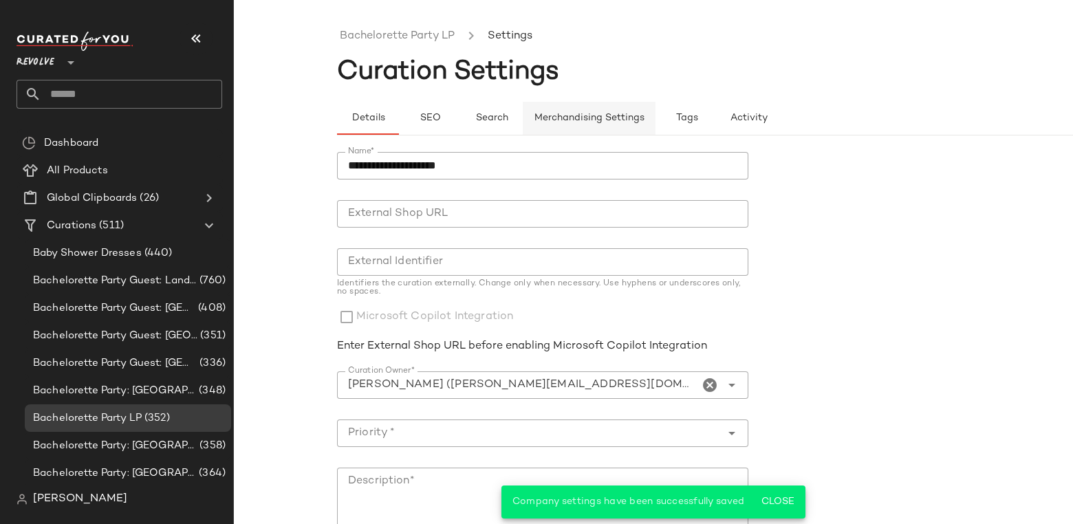
click at [601, 120] on span "Merchandising Settings" at bounding box center [589, 118] width 111 height 11
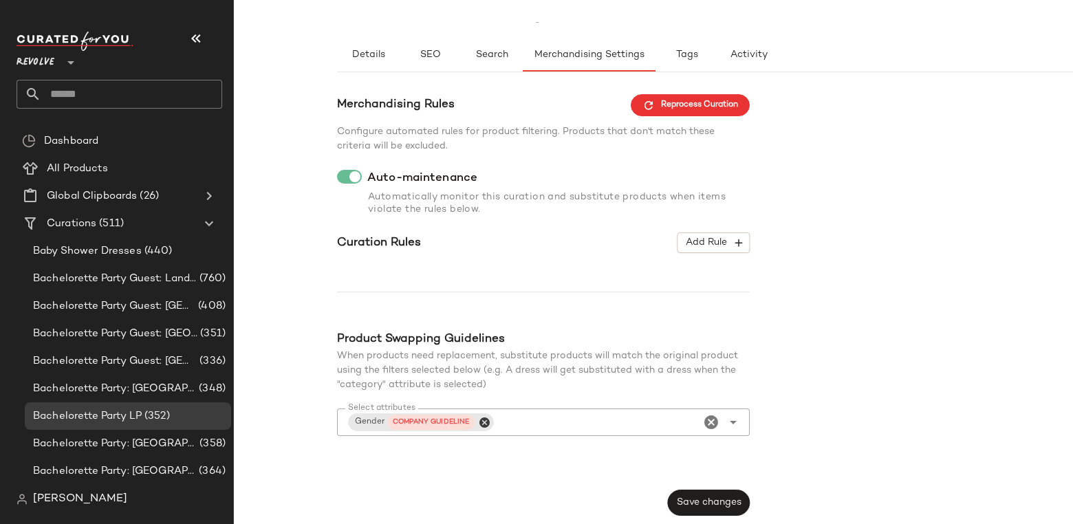
scroll to position [3, 0]
click at [90, 497] on div "[PERSON_NAME]" at bounding box center [125, 500] width 217 height 28
click at [78, 506] on span "[PERSON_NAME]" at bounding box center [80, 499] width 94 height 17
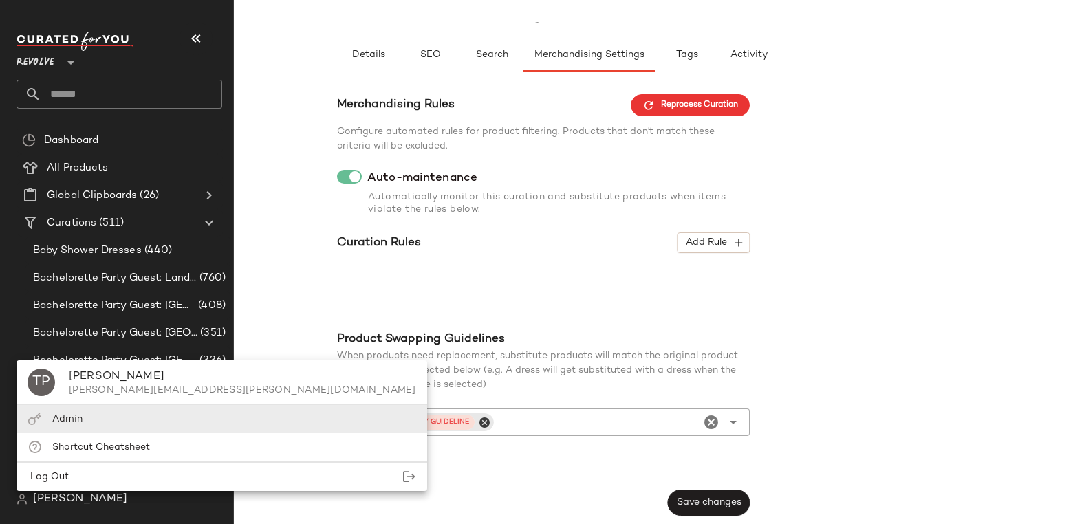
click at [89, 427] on div "Admin" at bounding box center [222, 419] width 411 height 28
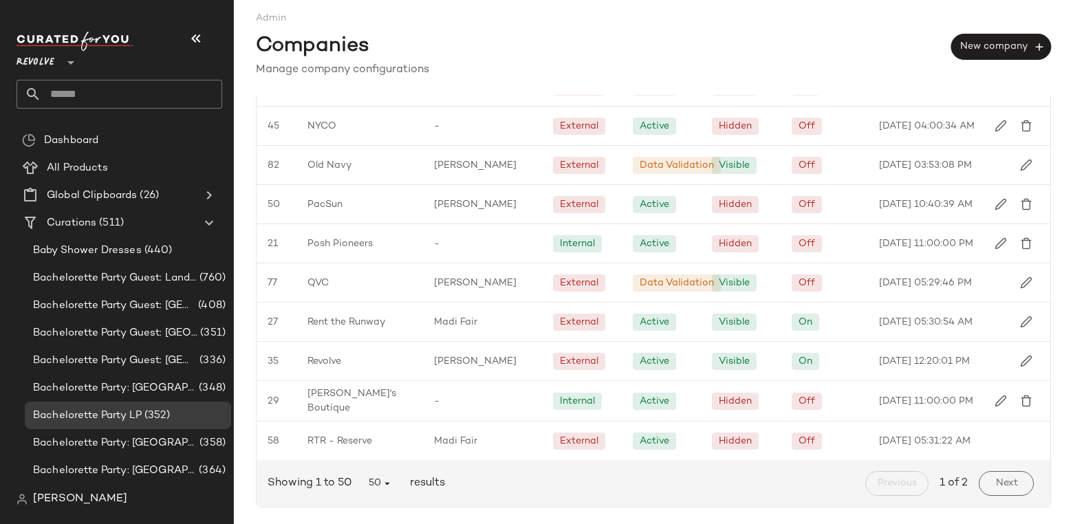
scroll to position [1693, 0]
click at [1022, 362] on img "button" at bounding box center [1026, 361] width 12 height 12
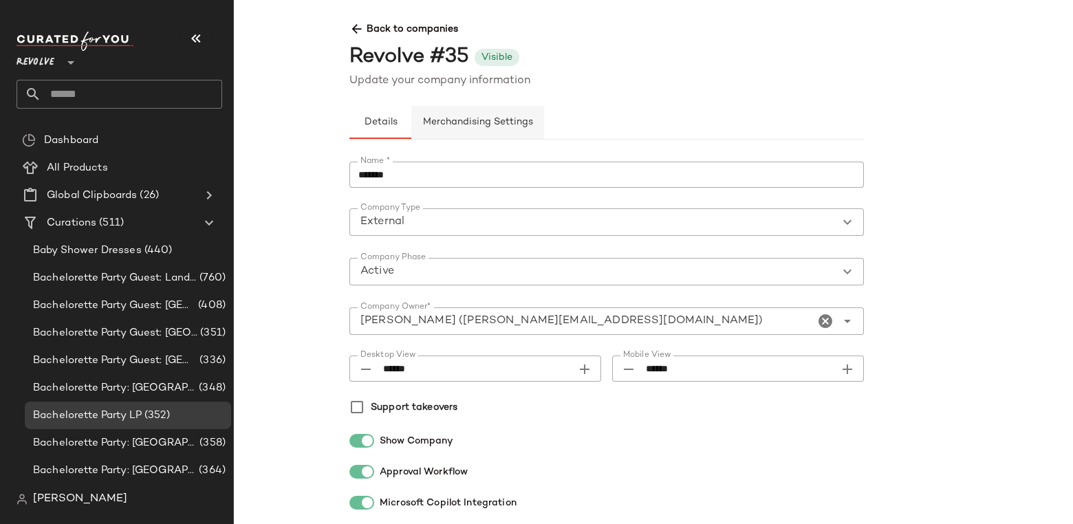
click at [492, 114] on button "Merchandising Settings" at bounding box center [477, 122] width 133 height 33
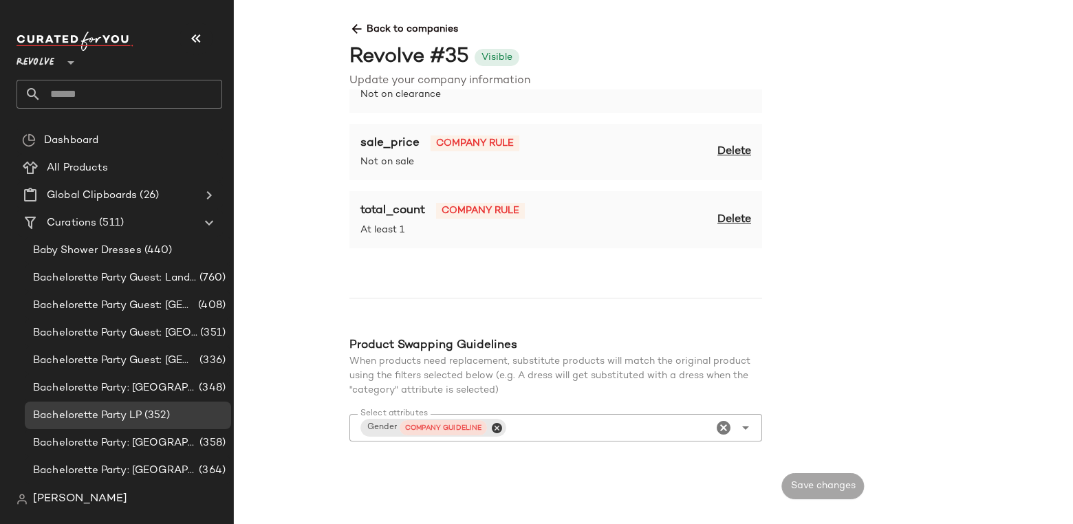
scroll to position [250, 0]
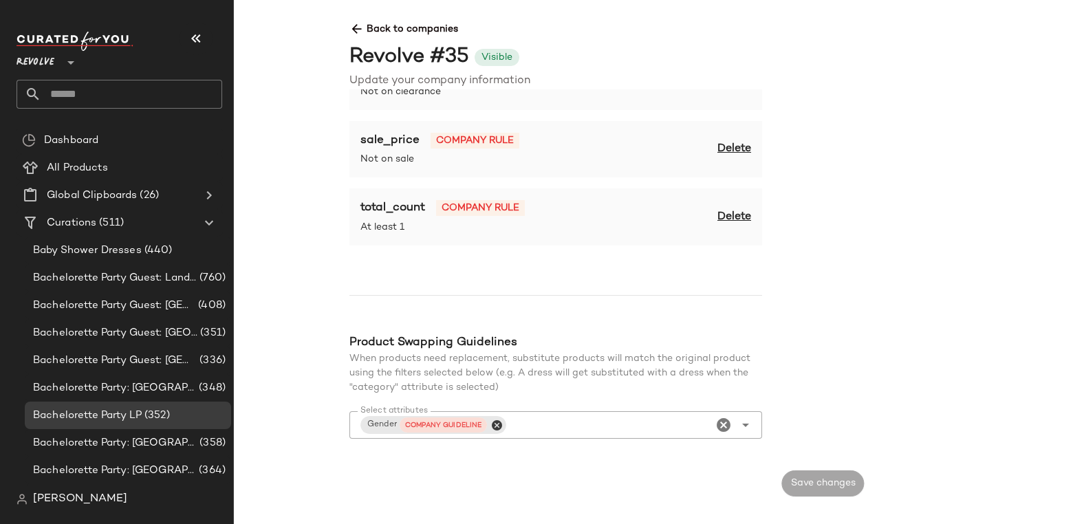
click at [497, 422] on icon "Close" at bounding box center [497, 425] width 12 height 12
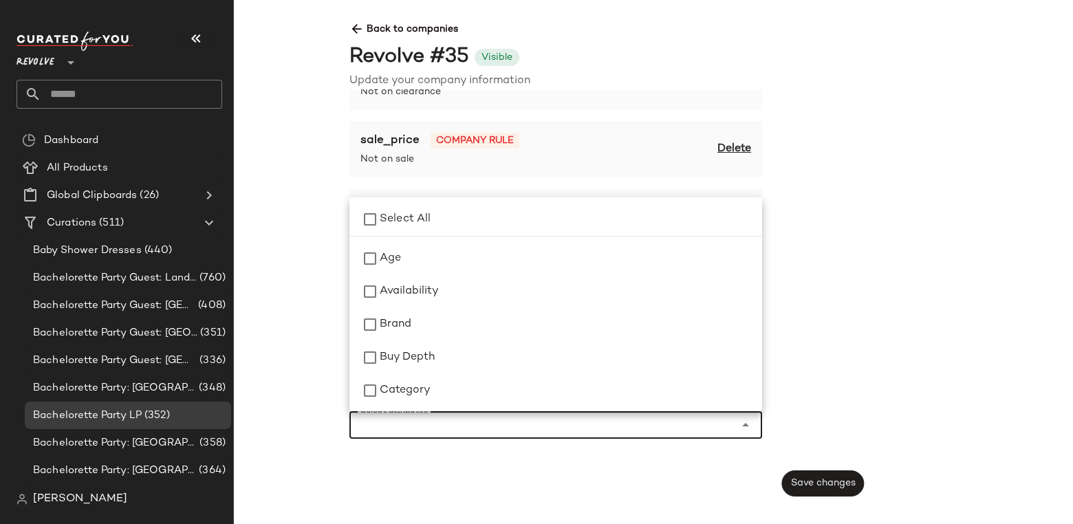
scroll to position [528, 0]
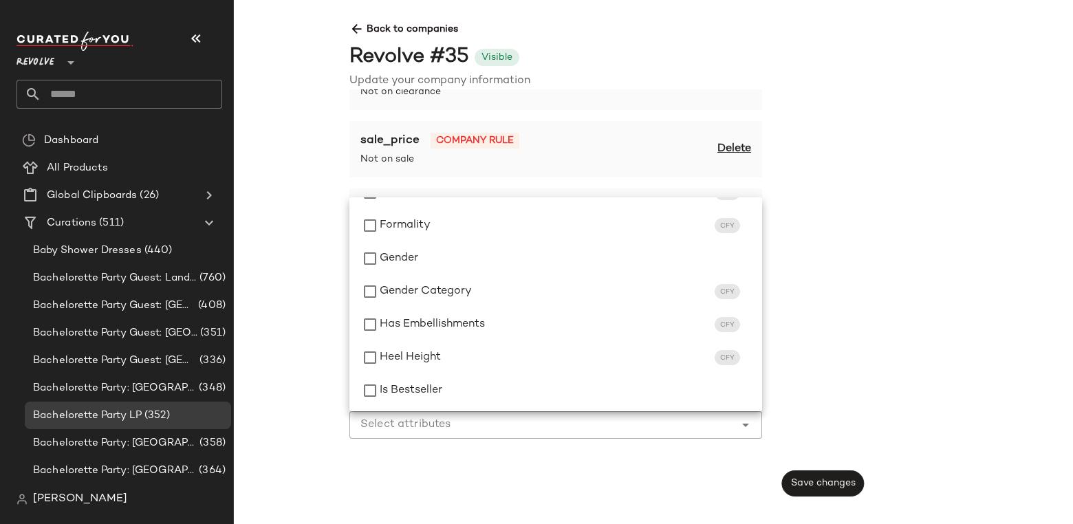
click at [900, 368] on div "Details Merchandising Settings Merchandising Rules Configure automated rules fo…" at bounding box center [864, 301] width 1051 height 424
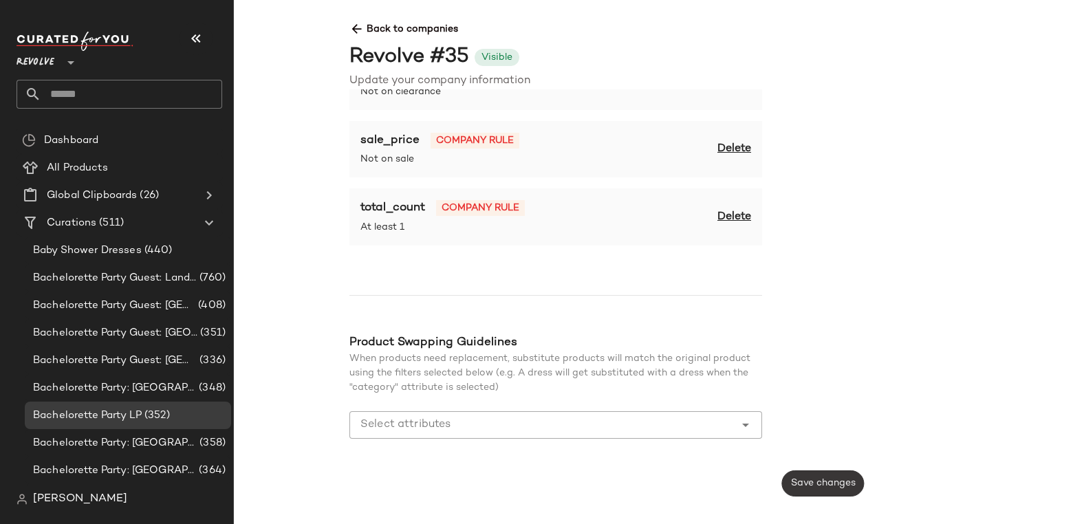
click at [826, 482] on span "Save changes" at bounding box center [823, 483] width 65 height 11
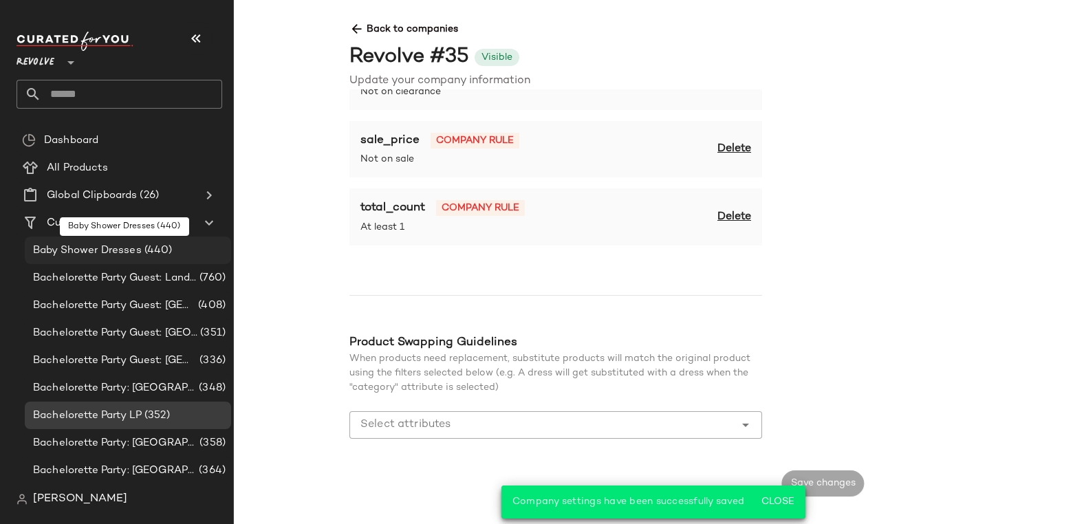
click at [134, 242] on div "Baby Shower Dresses (440)" at bounding box center [128, 251] width 206 height 28
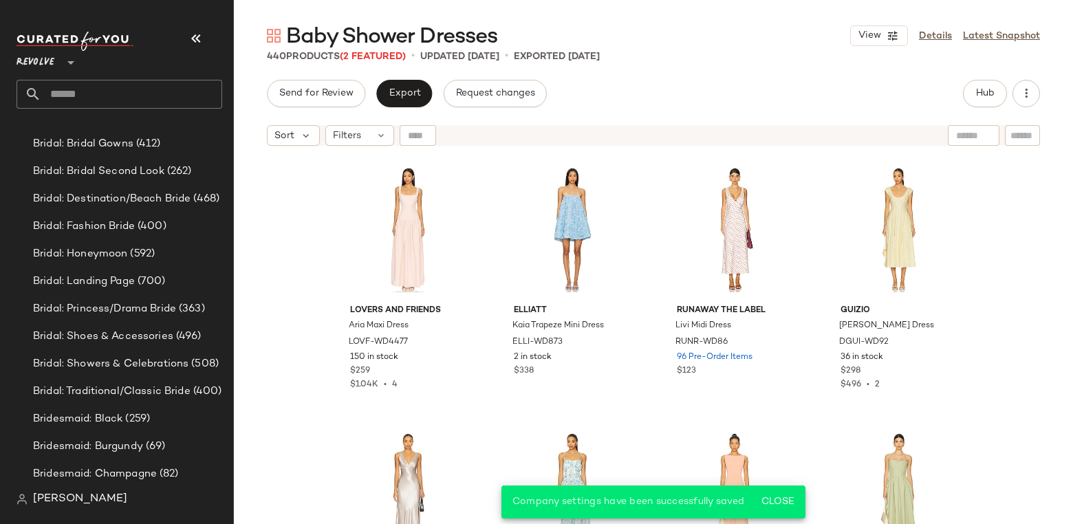
scroll to position [937, 0]
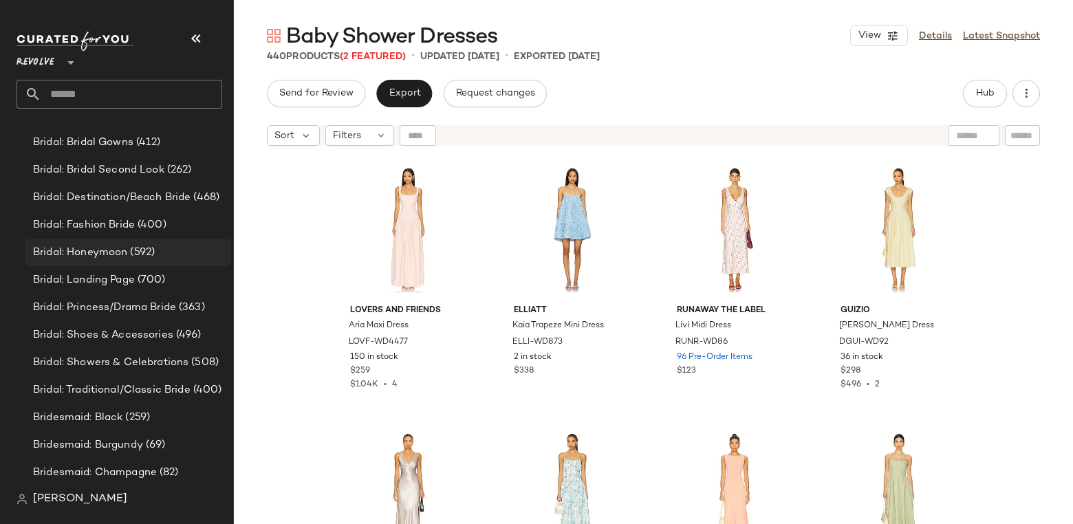
click at [122, 249] on span "Bridal: Honeymoon" at bounding box center [80, 253] width 94 height 16
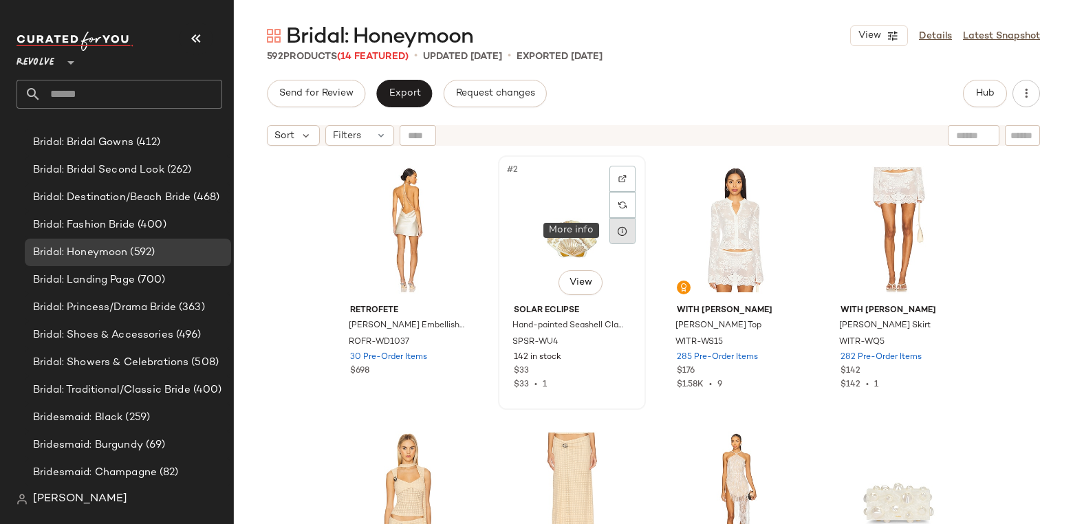
click at [621, 236] on icon at bounding box center [622, 231] width 11 height 11
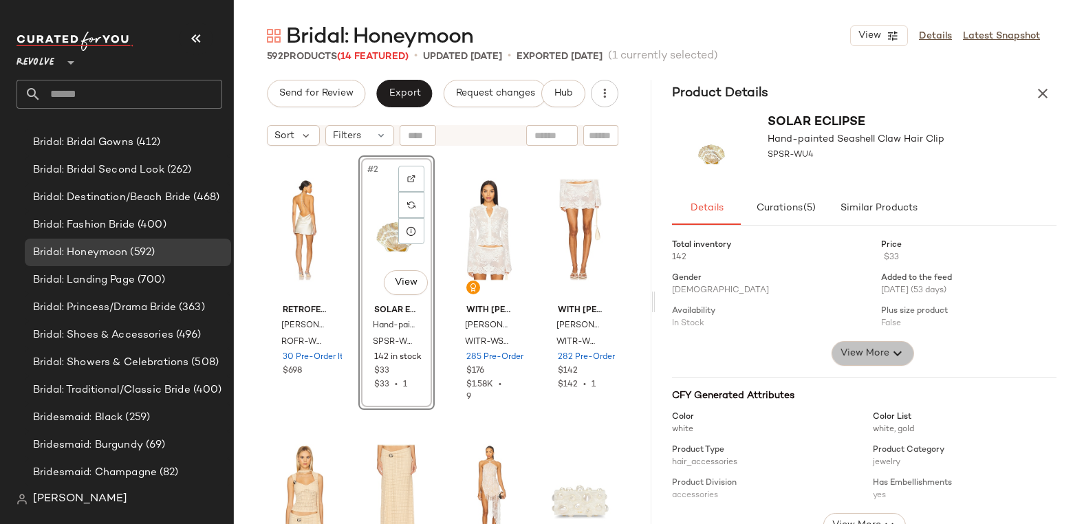
click at [879, 352] on span "View More" at bounding box center [864, 353] width 50 height 17
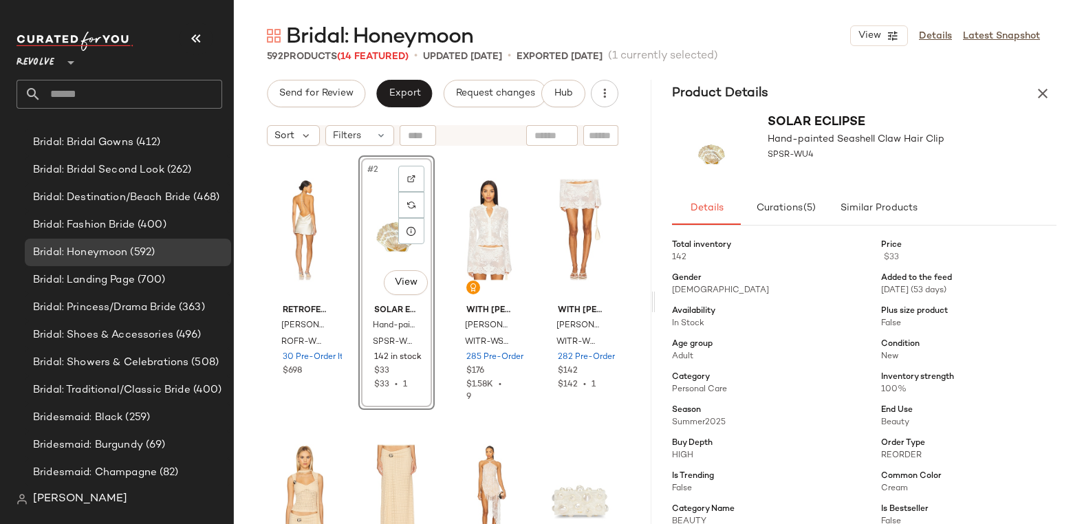
click at [689, 287] on span "[DEMOGRAPHIC_DATA]" at bounding box center [720, 290] width 97 height 9
click at [690, 288] on span "[DEMOGRAPHIC_DATA]" at bounding box center [720, 290] width 97 height 9
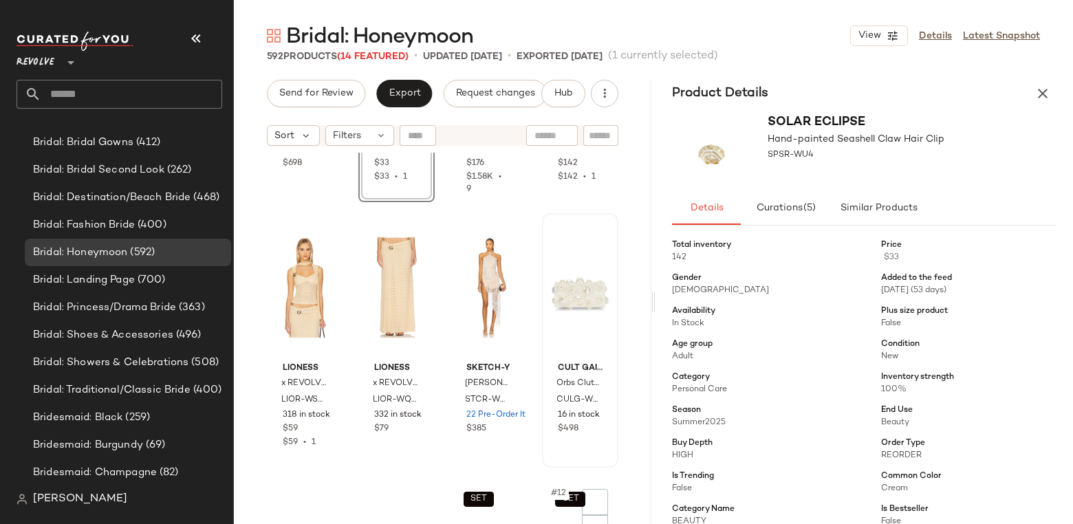
scroll to position [310, 0]
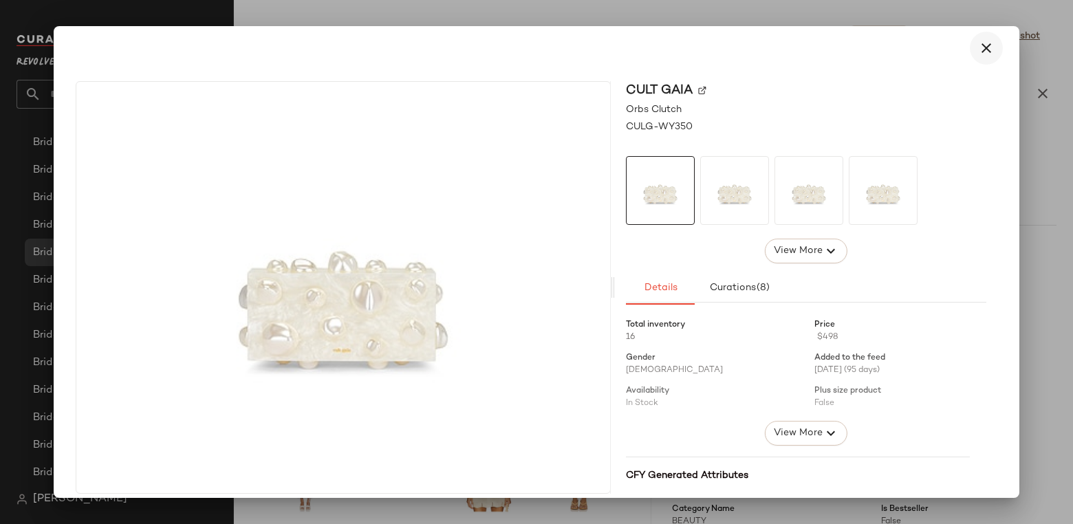
click at [981, 41] on icon "button" at bounding box center [986, 48] width 17 height 17
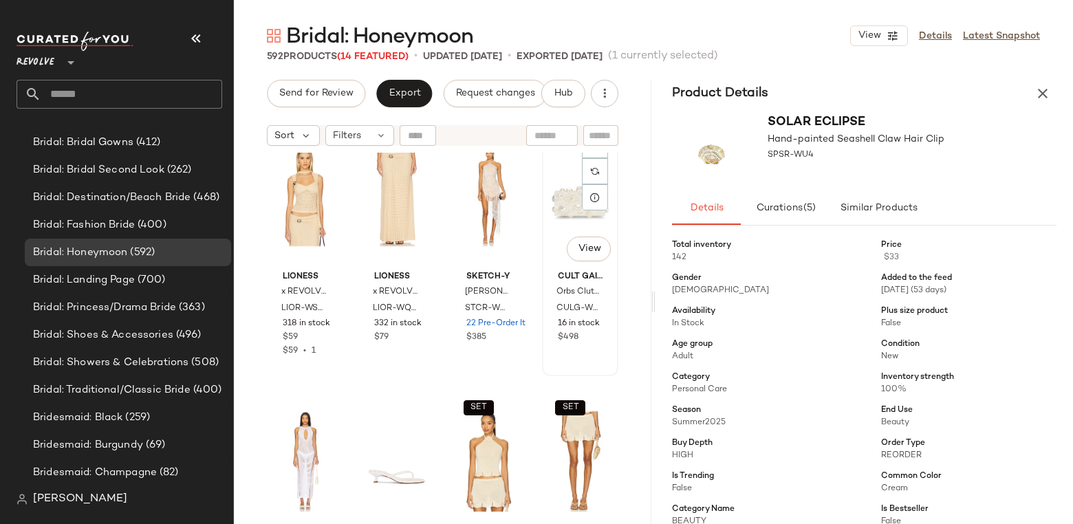
click at [547, 230] on div "#8 View" at bounding box center [580, 196] width 67 height 139
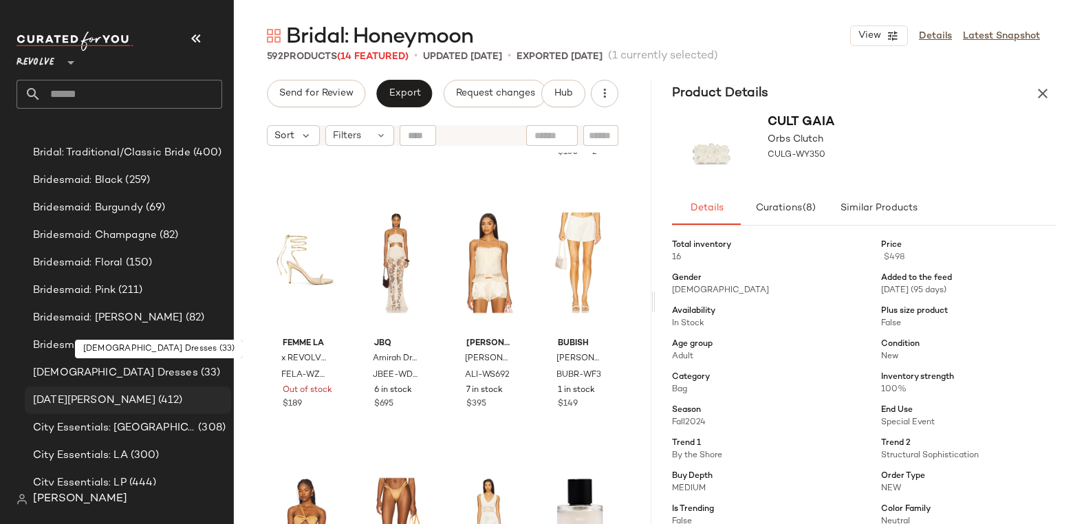
scroll to position [1636, 0]
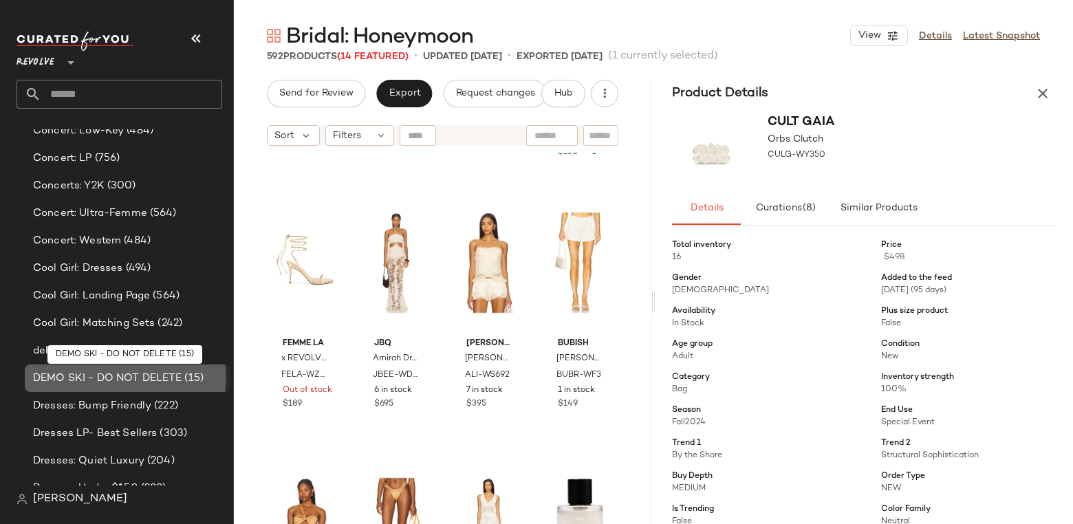
click at [110, 382] on span "DEMO SKI - DO NOT DELETE" at bounding box center [107, 379] width 149 height 16
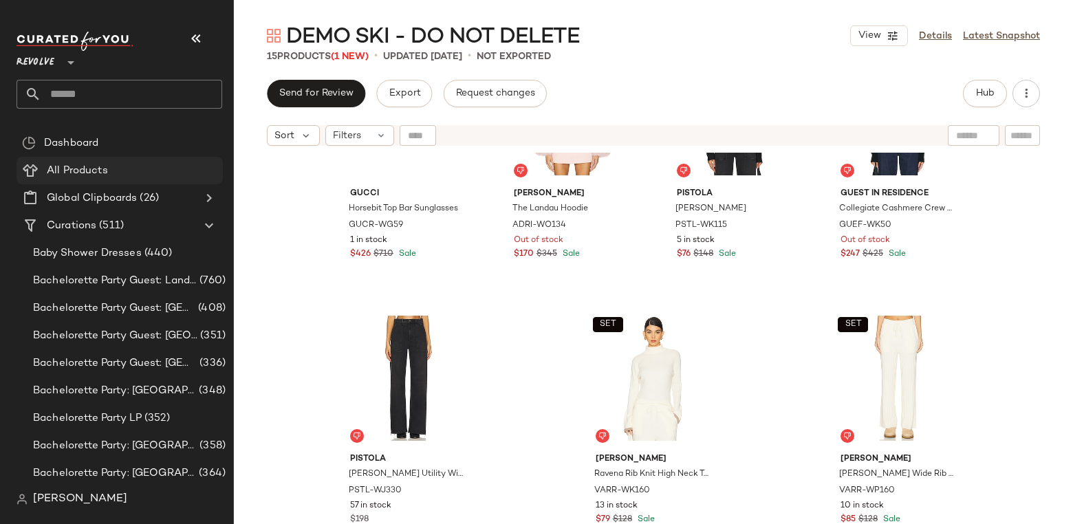
click at [93, 167] on span "All Products" at bounding box center [77, 171] width 61 height 16
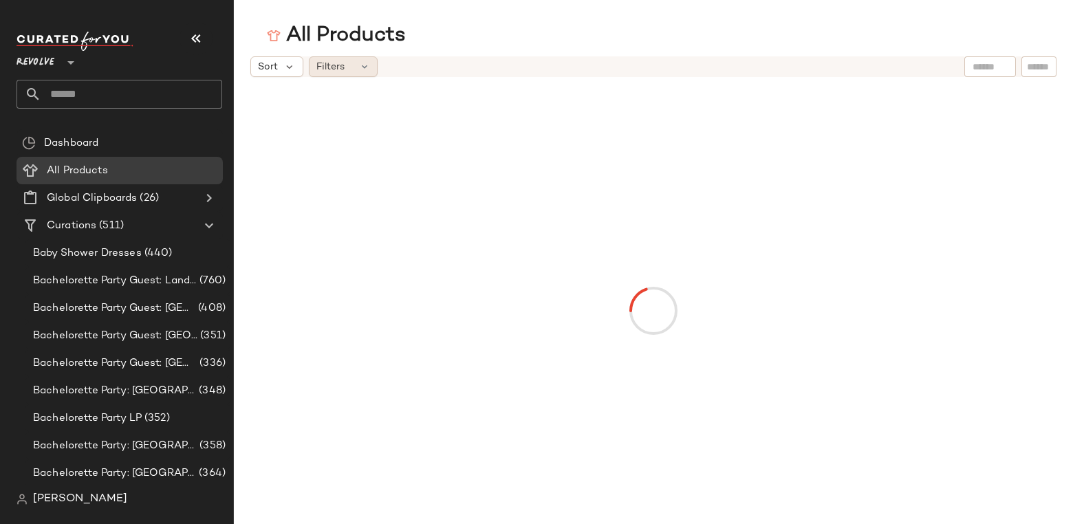
click at [359, 74] on div "Filters" at bounding box center [343, 66] width 69 height 21
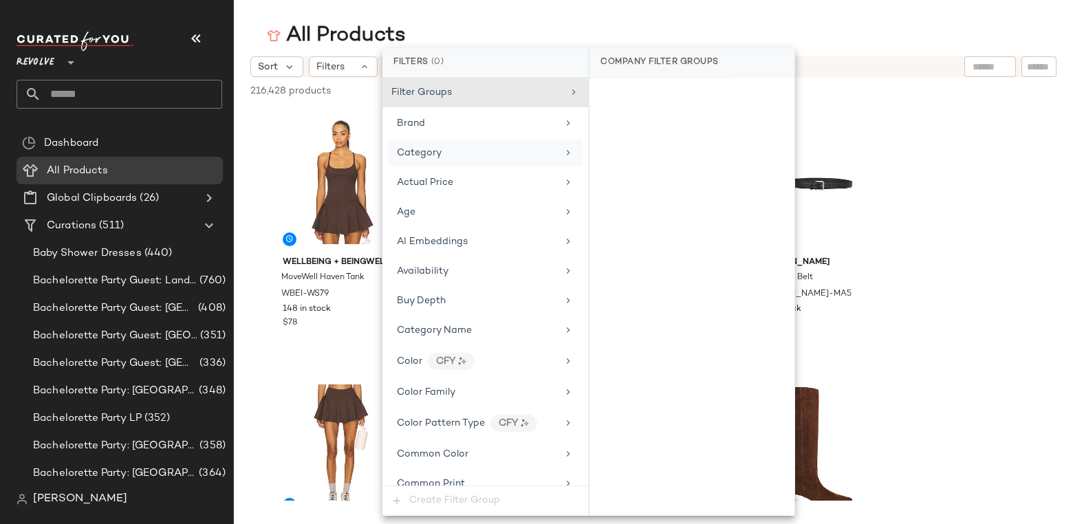
click at [486, 144] on div "Category" at bounding box center [485, 153] width 195 height 27
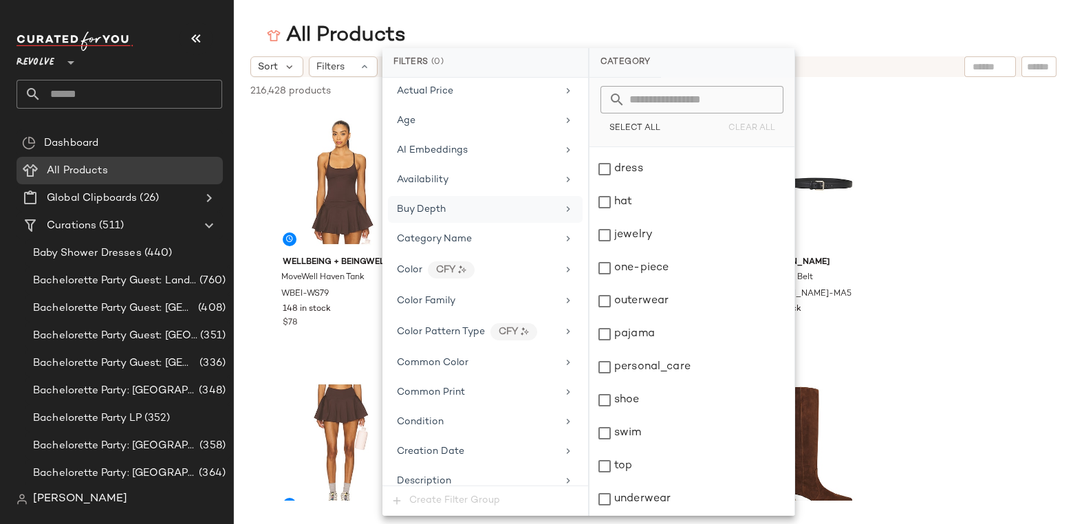
scroll to position [103, 0]
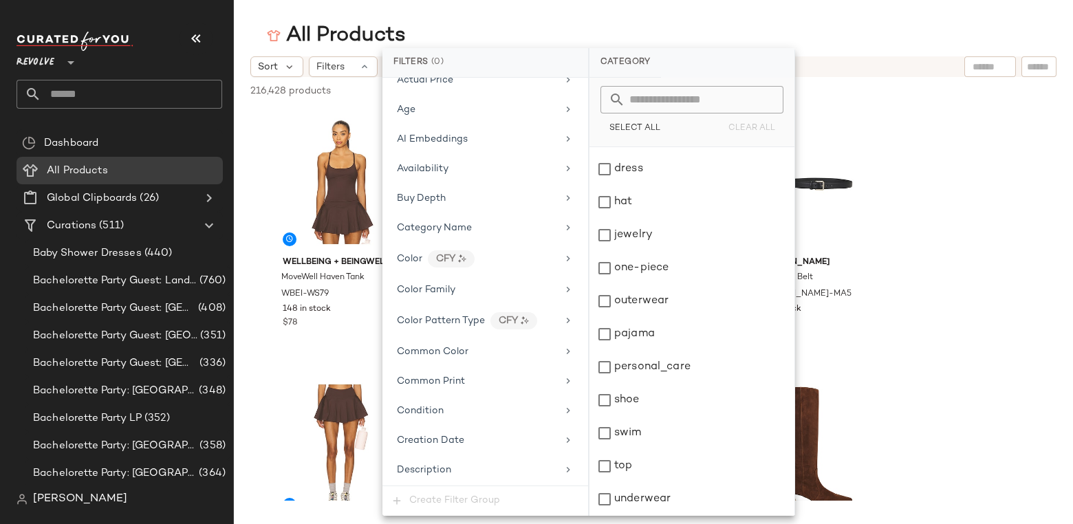
click at [905, 83] on div "216,428 products • 0 selected Deselect All" at bounding box center [653, 92] width 839 height 30
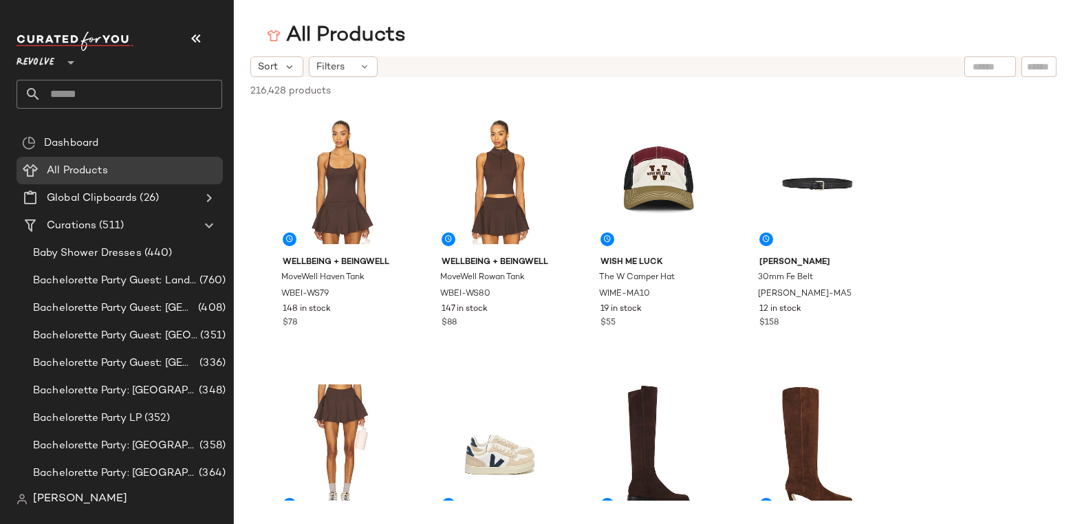
click at [989, 58] on div at bounding box center [990, 66] width 35 height 21
type input "******"
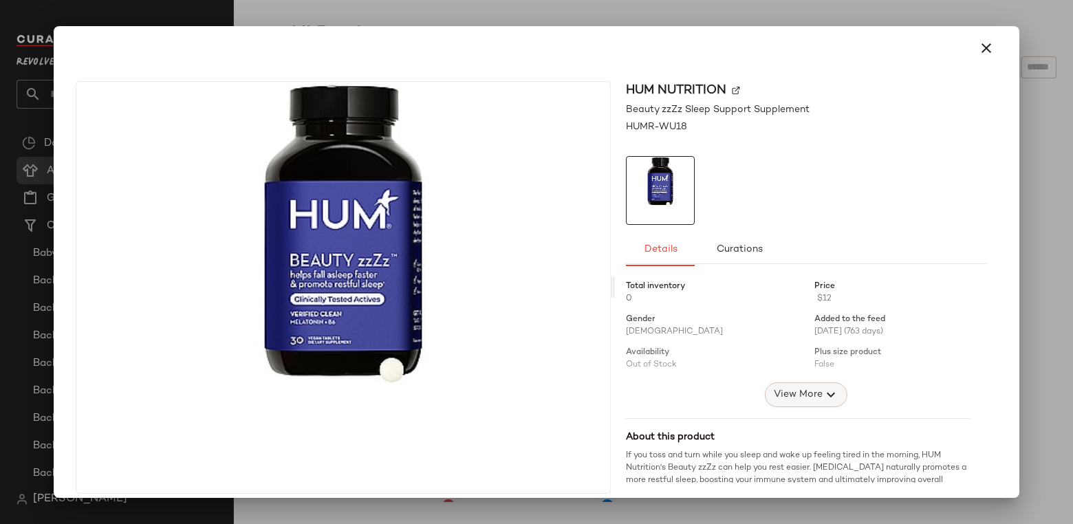
click at [775, 396] on span "View More" at bounding box center [798, 395] width 50 height 17
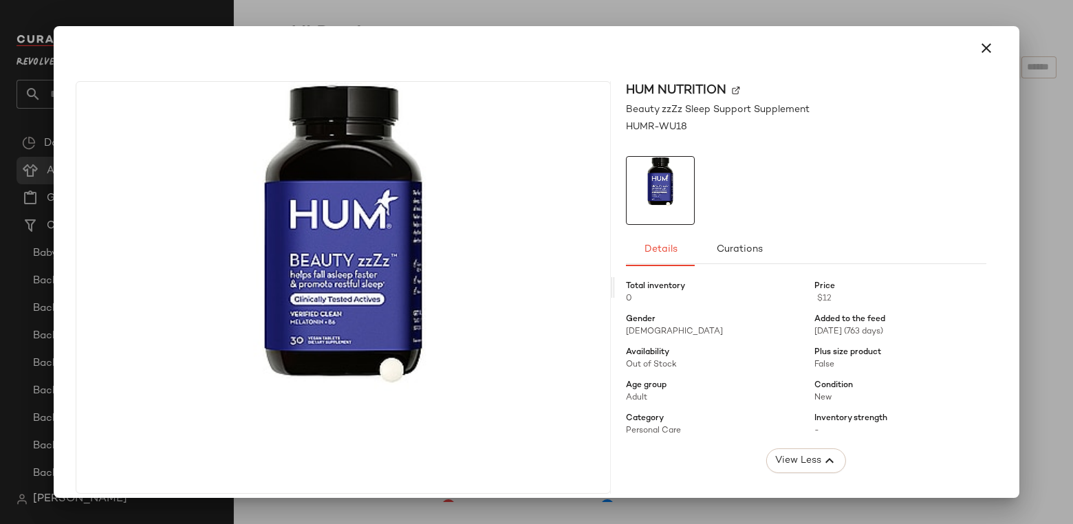
click at [981, 48] on icon "button" at bounding box center [986, 48] width 17 height 17
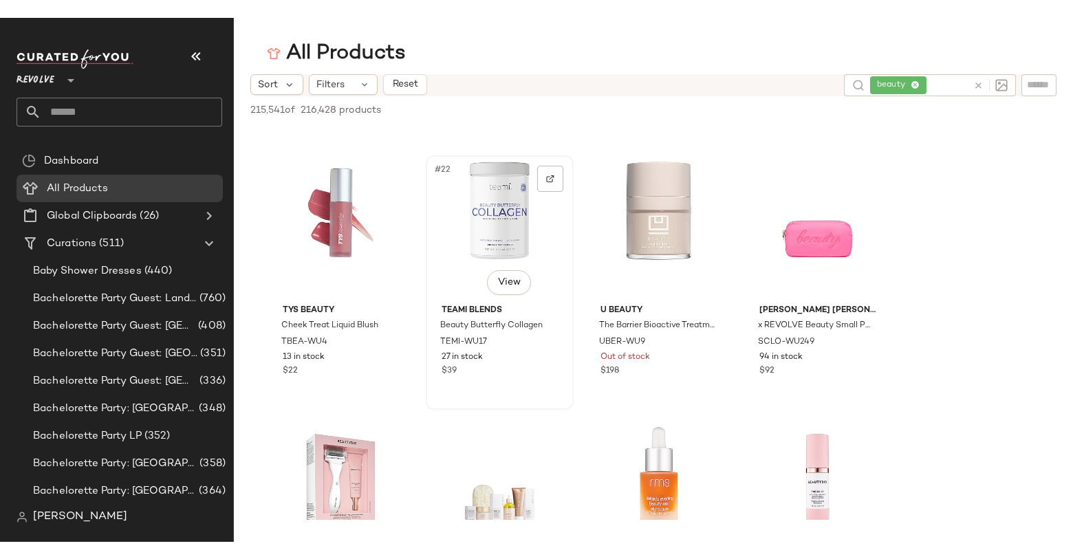
scroll to position [1585, 0]
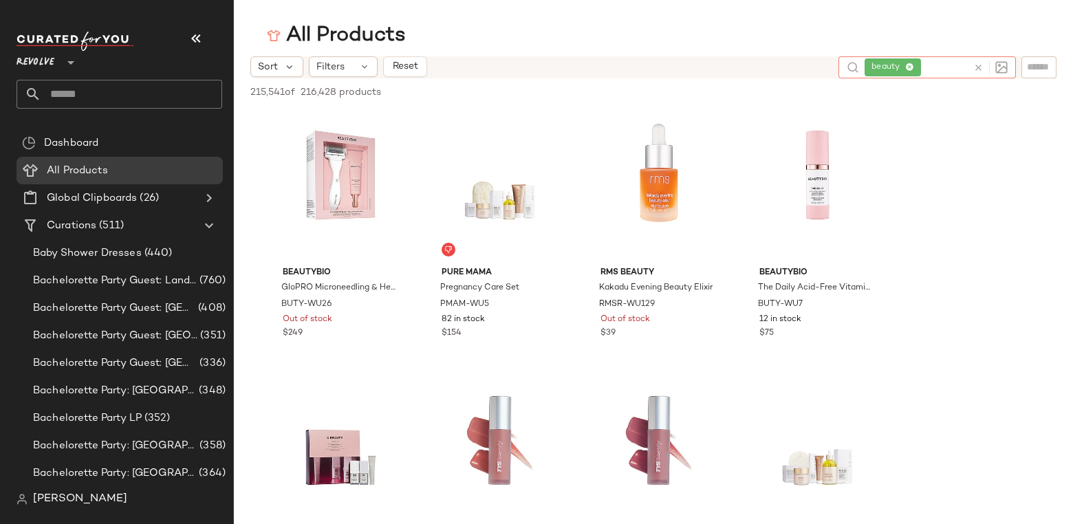
click at [917, 67] on span "beauty" at bounding box center [893, 67] width 56 height 18
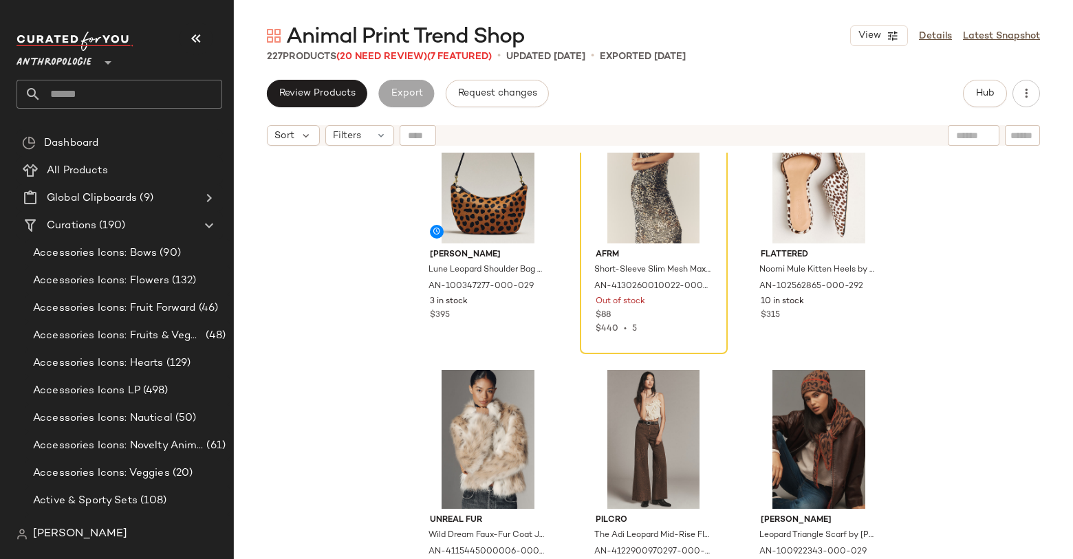
scroll to position [1067, 0]
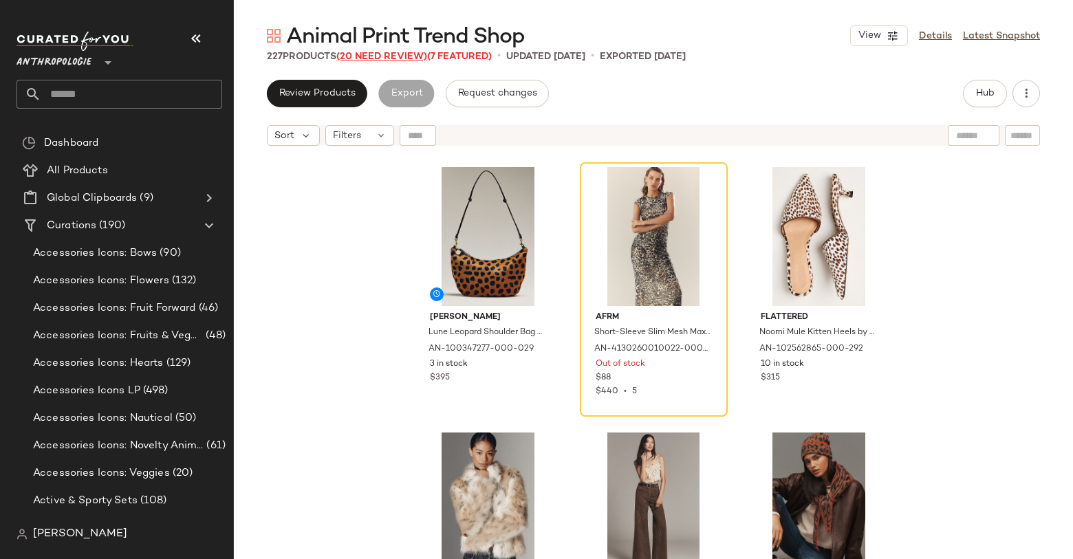
click at [363, 57] on span "(20 Need Review)" at bounding box center [381, 57] width 91 height 10
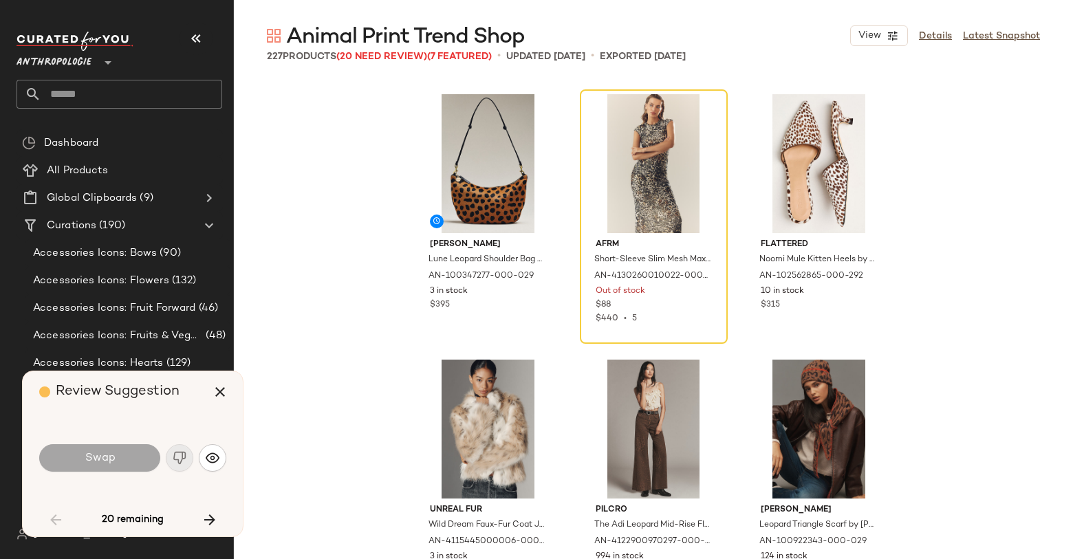
scroll to position [1062, 0]
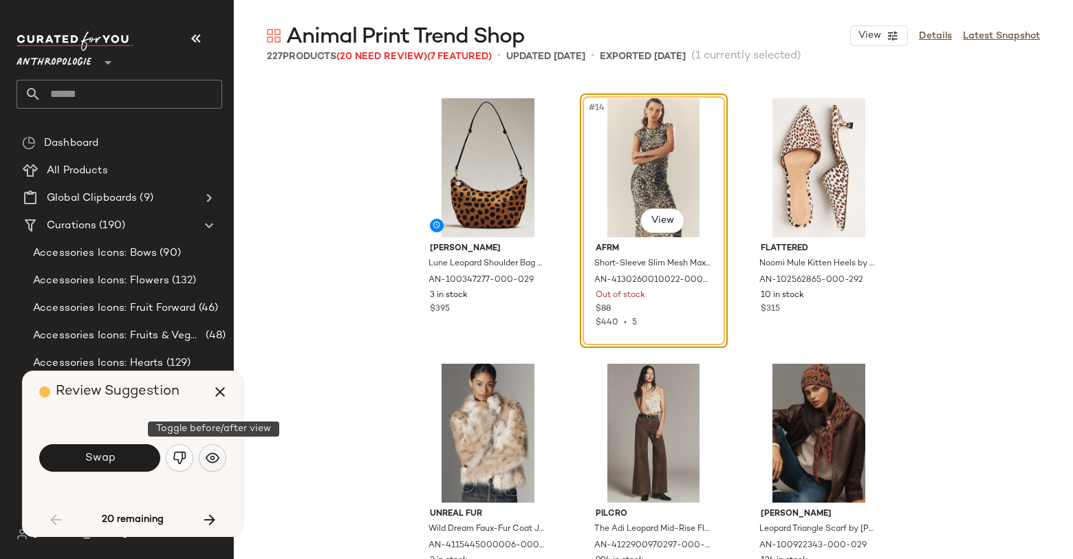
click at [213, 464] on img "button" at bounding box center [213, 458] width 14 height 14
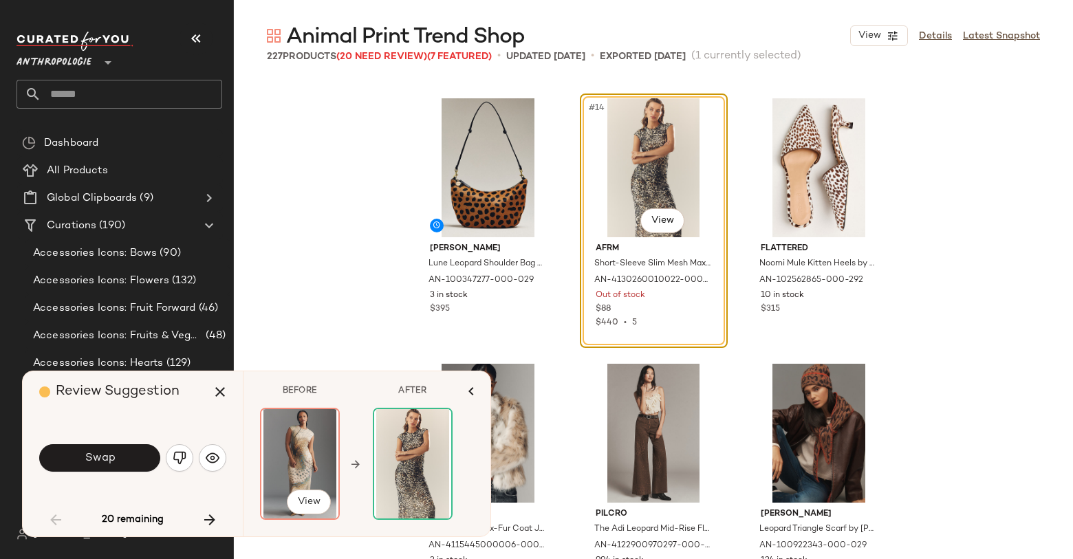
click at [302, 464] on img at bounding box center [299, 463] width 77 height 109
click at [305, 490] on button "View" at bounding box center [309, 502] width 44 height 25
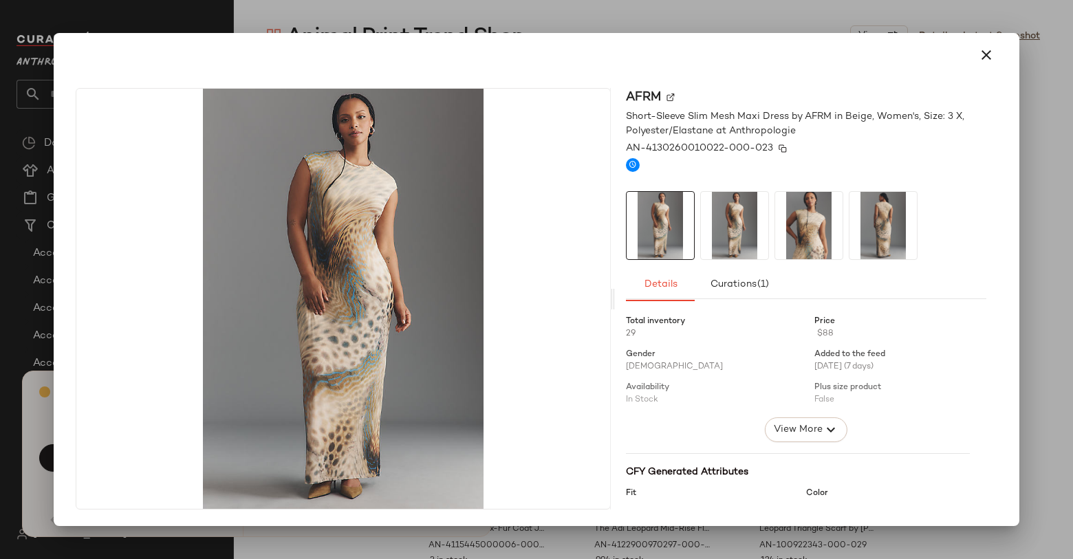
click at [708, 149] on span "AN-4130260010022-000-023" at bounding box center [699, 148] width 147 height 14
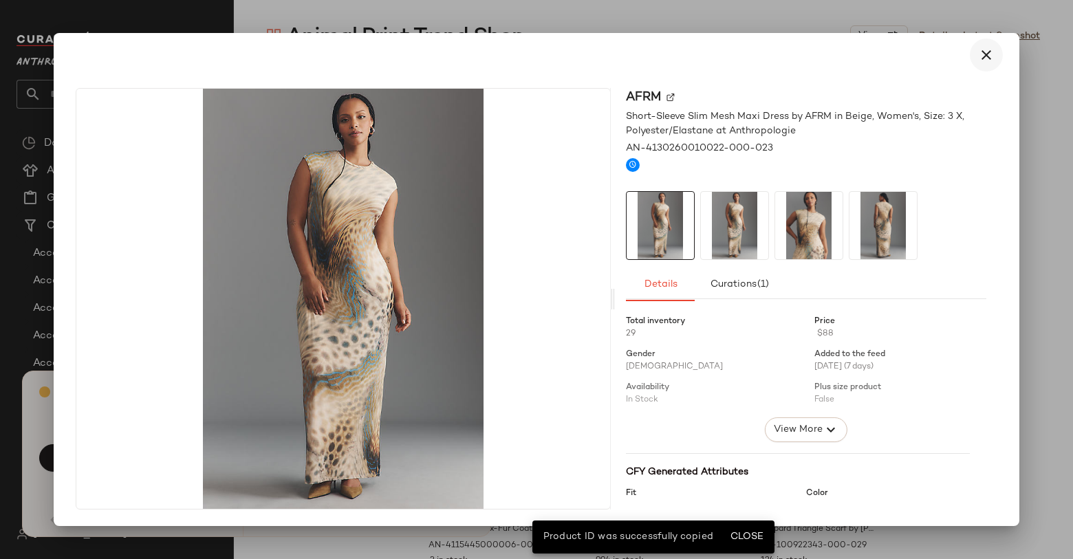
click at [995, 50] on button "button" at bounding box center [986, 55] width 33 height 33
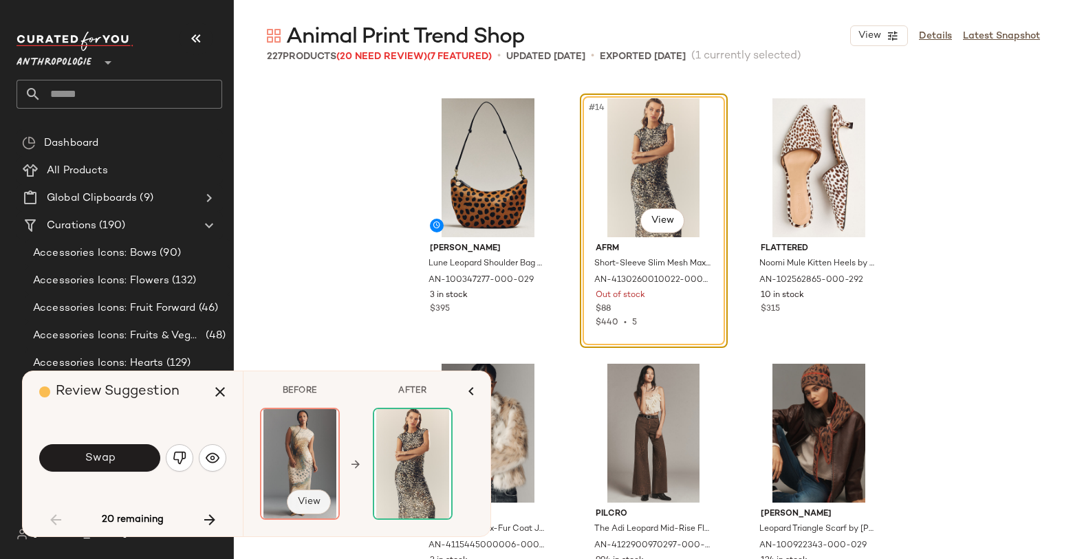
click at [308, 504] on span "View" at bounding box center [308, 502] width 23 height 11
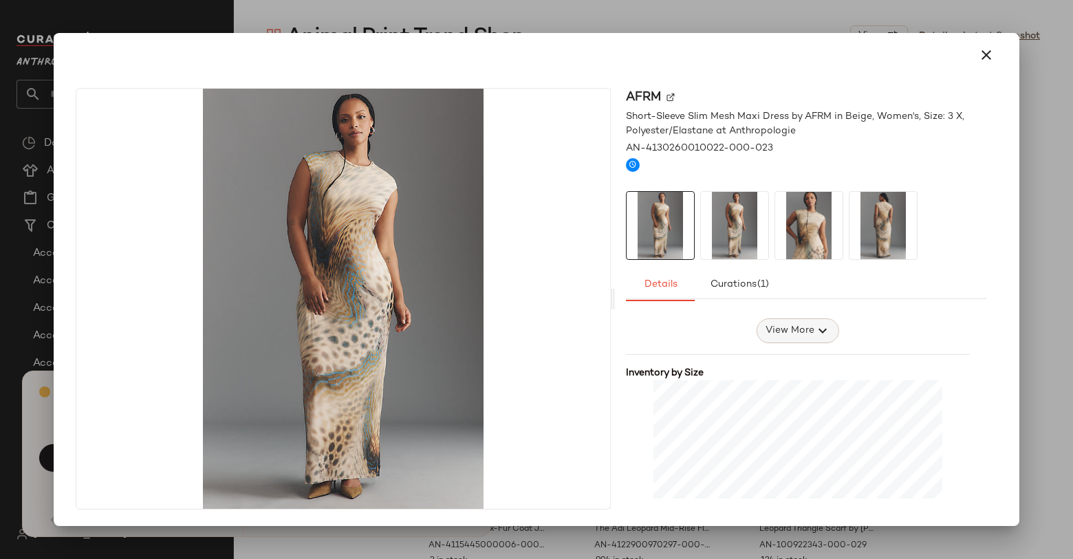
click at [789, 332] on span "View More" at bounding box center [790, 331] width 50 height 17
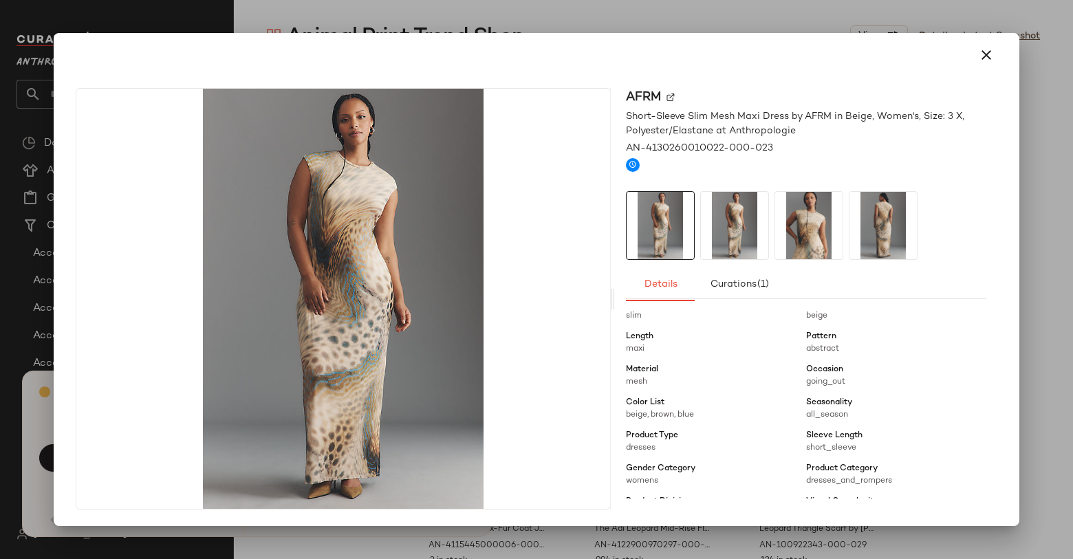
scroll to position [109, 0]
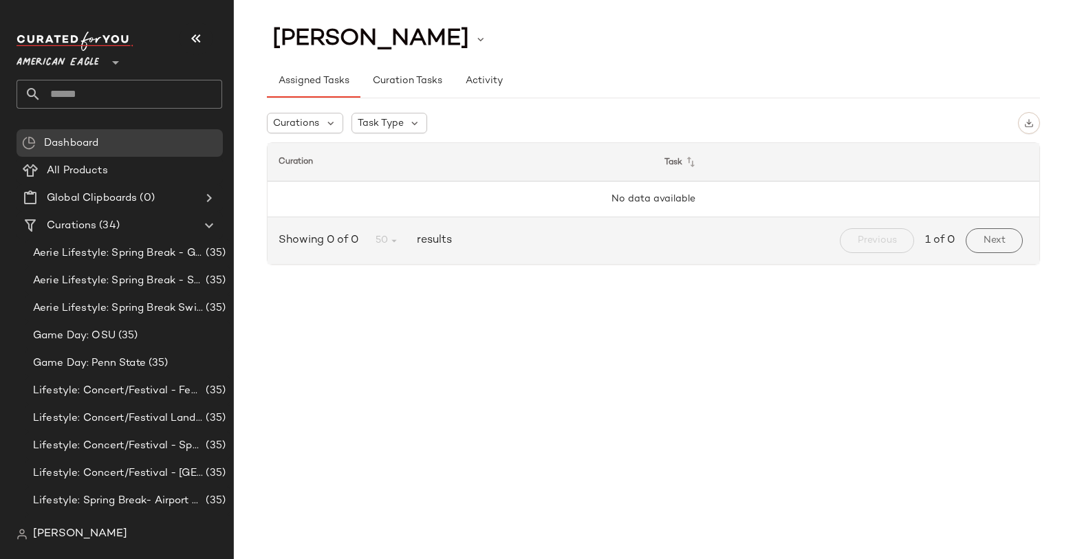
click at [76, 54] on span "American Eagle" at bounding box center [58, 59] width 83 height 25
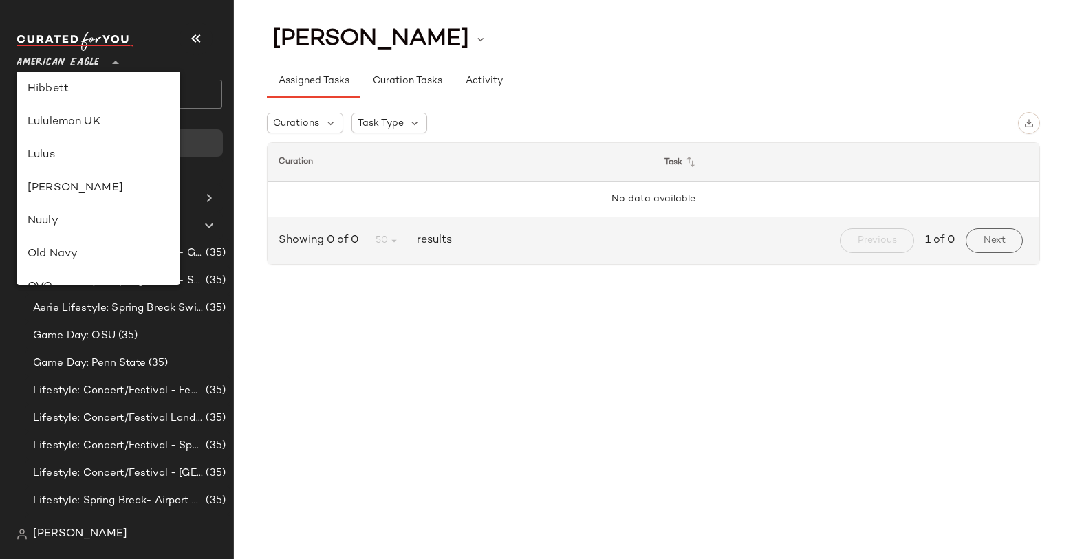
scroll to position [579, 0]
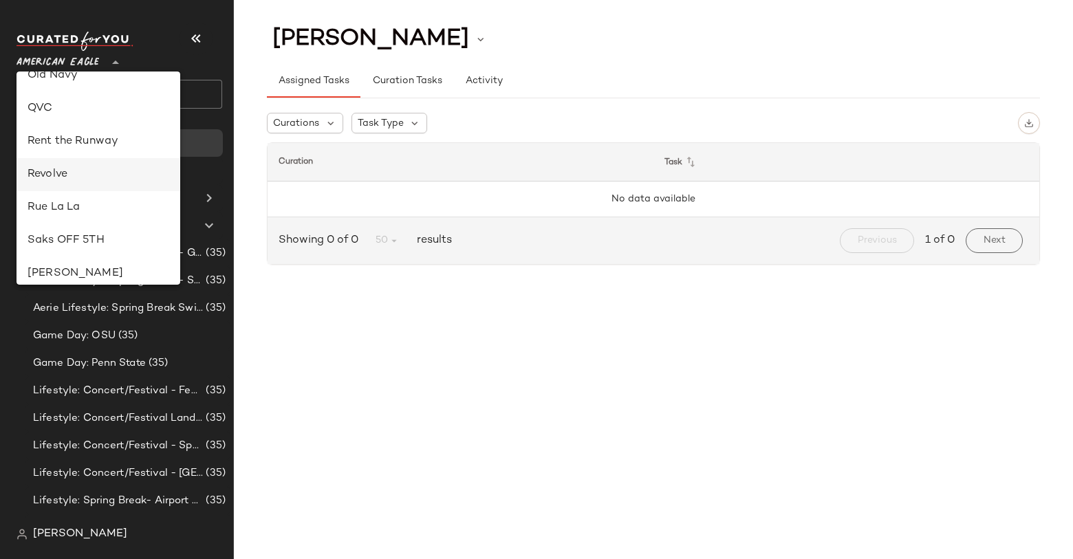
click at [81, 175] on div "Revolve" at bounding box center [99, 175] width 142 height 17
type input "**"
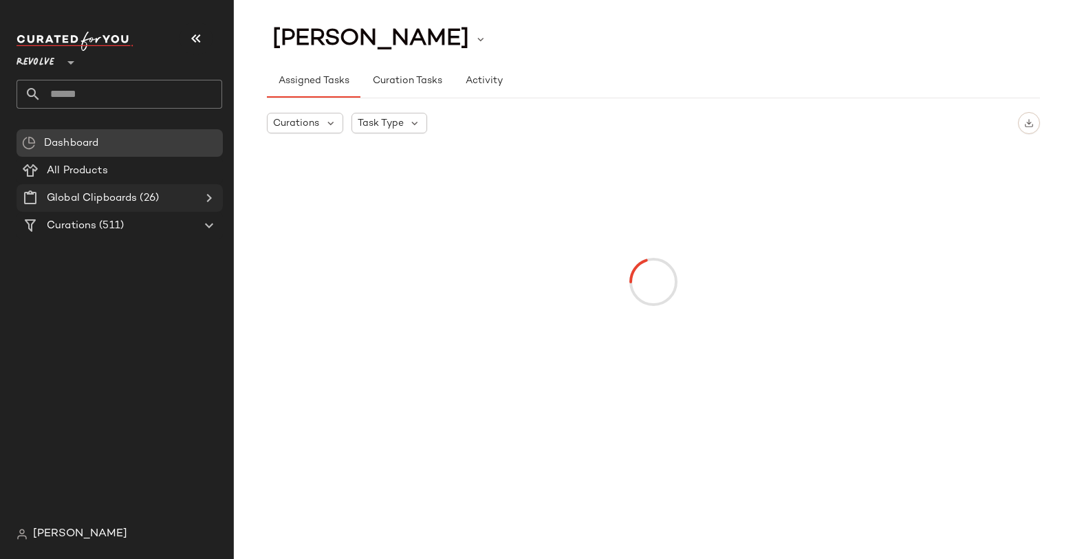
click at [154, 197] on span "(26)" at bounding box center [148, 199] width 22 height 16
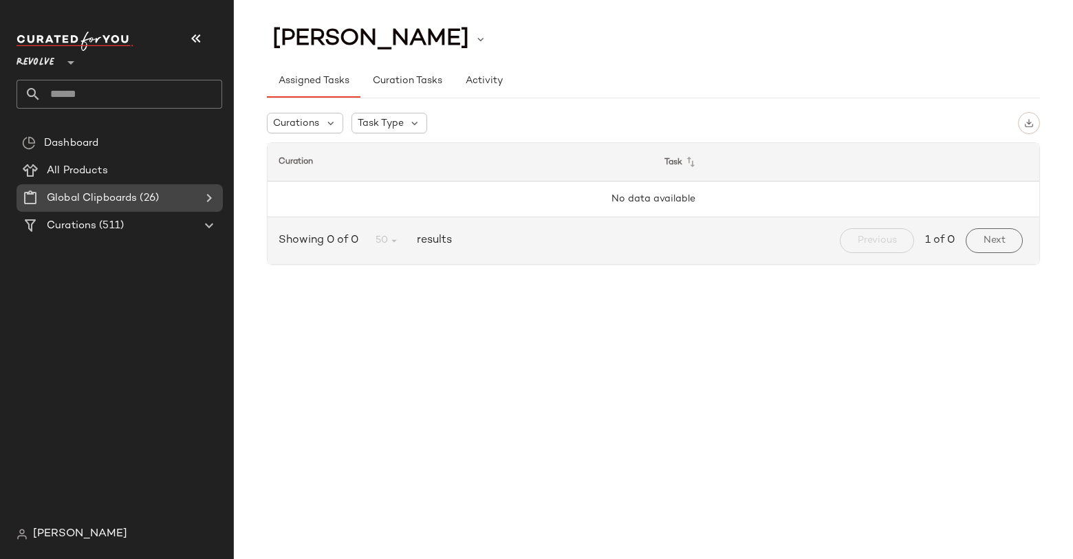
click at [211, 197] on icon at bounding box center [209, 198] width 17 height 17
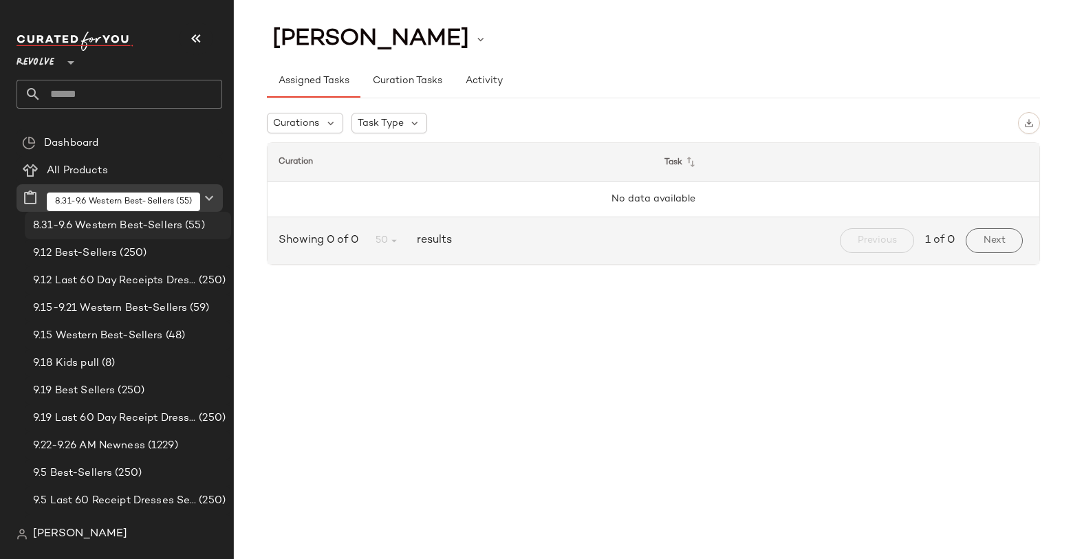
click at [174, 226] on span "8.31-9.6 Western Best-Sellers" at bounding box center [107, 226] width 149 height 16
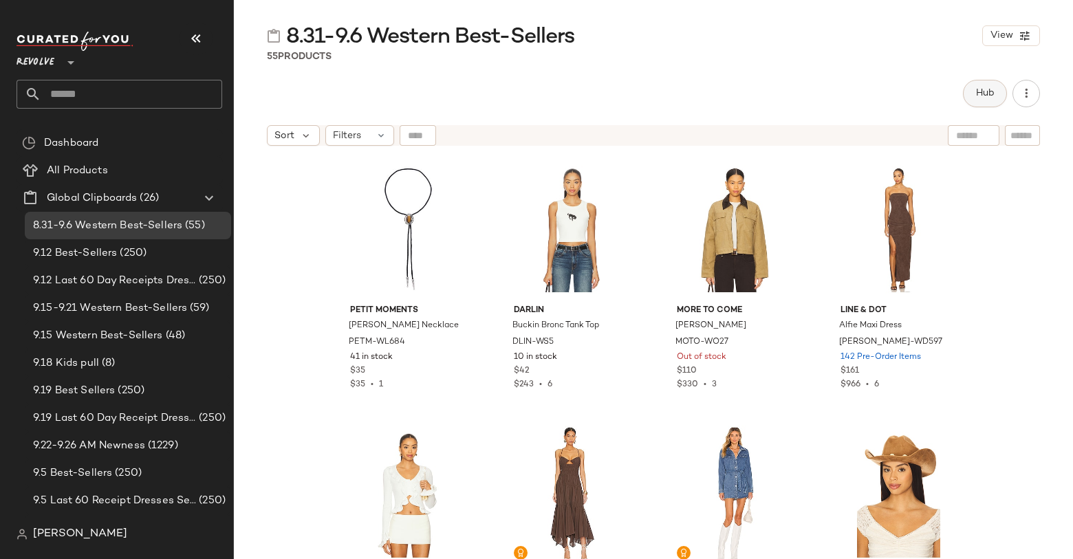
click at [982, 106] on button "Hub" at bounding box center [985, 94] width 44 height 28
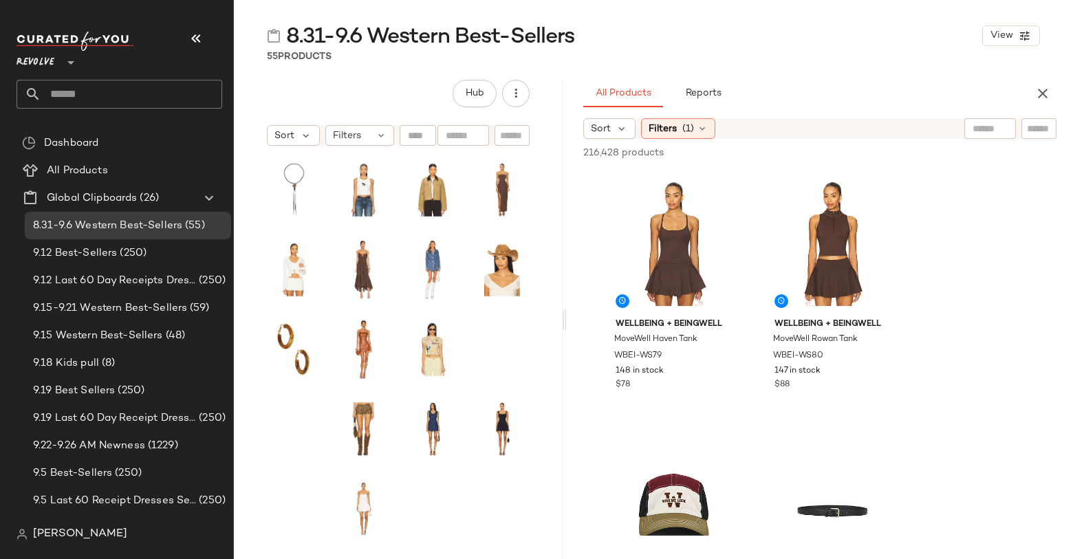
drag, startPoint x: 653, startPoint y: 321, endPoint x: 566, endPoint y: 317, distance: 86.8
click at [566, 317] on div "8.31-9.6 Western Best-Sellers View 55 Products Hub Sort Filters All Products Re…" at bounding box center [653, 290] width 839 height 537
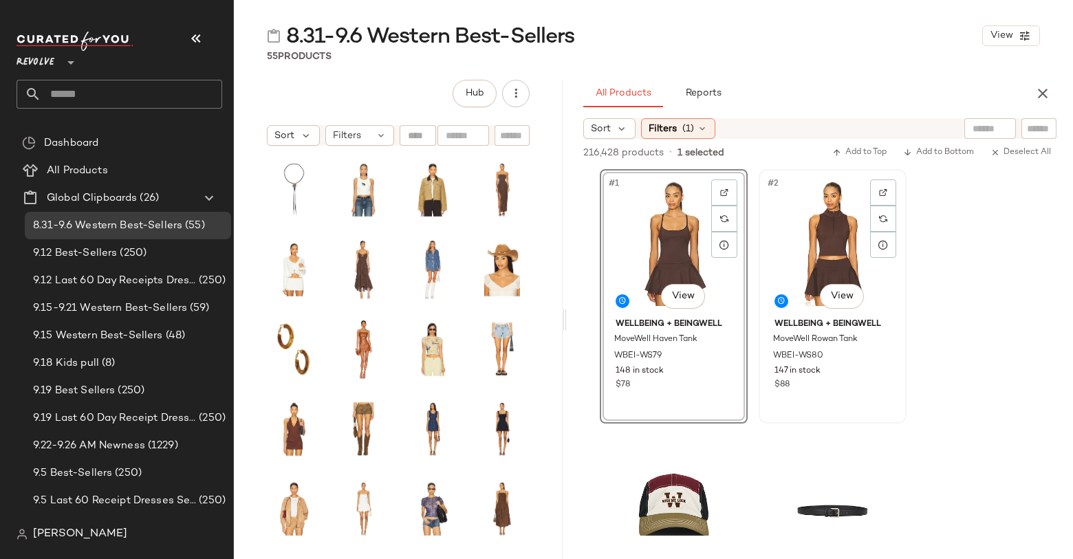
drag, startPoint x: 664, startPoint y: 237, endPoint x: 782, endPoint y: 235, distance: 118.4
